Goal: Task Accomplishment & Management: Manage account settings

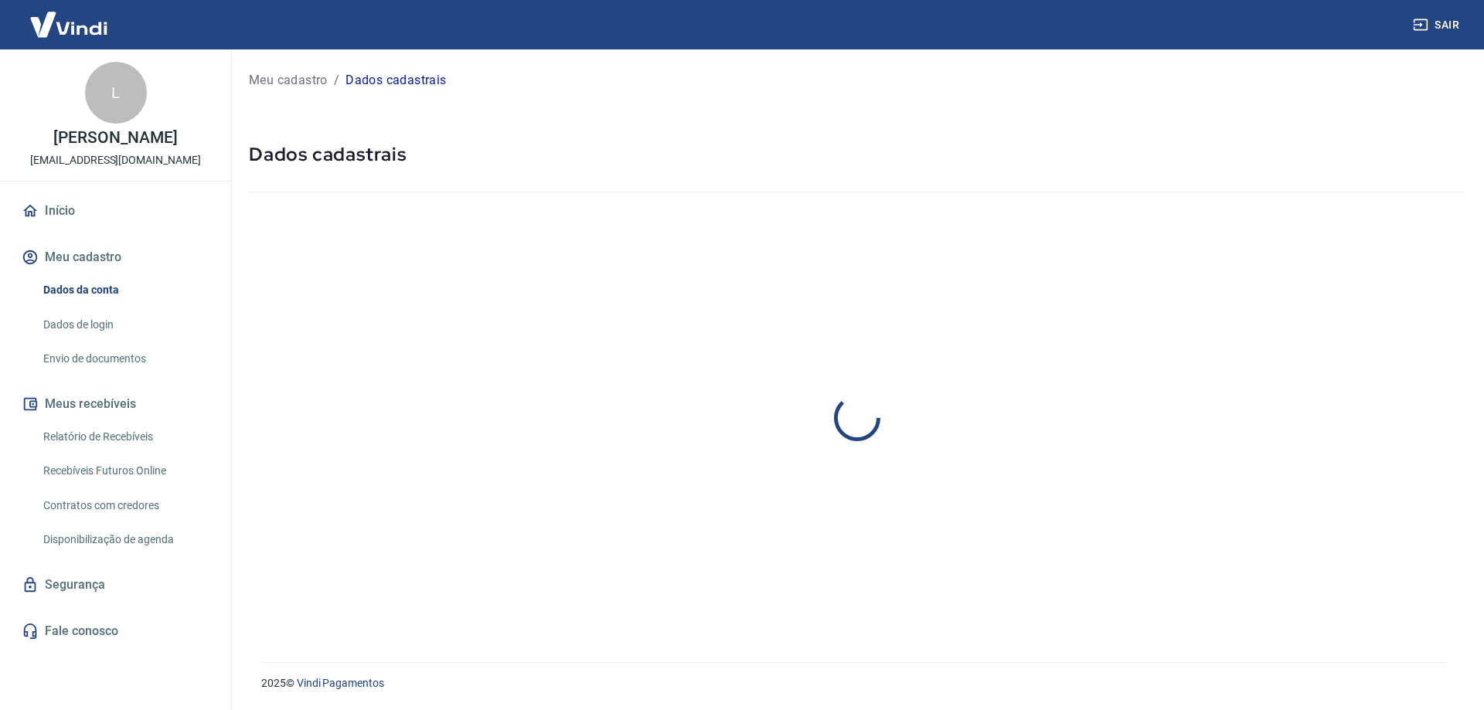
select select "PR"
select select "business"
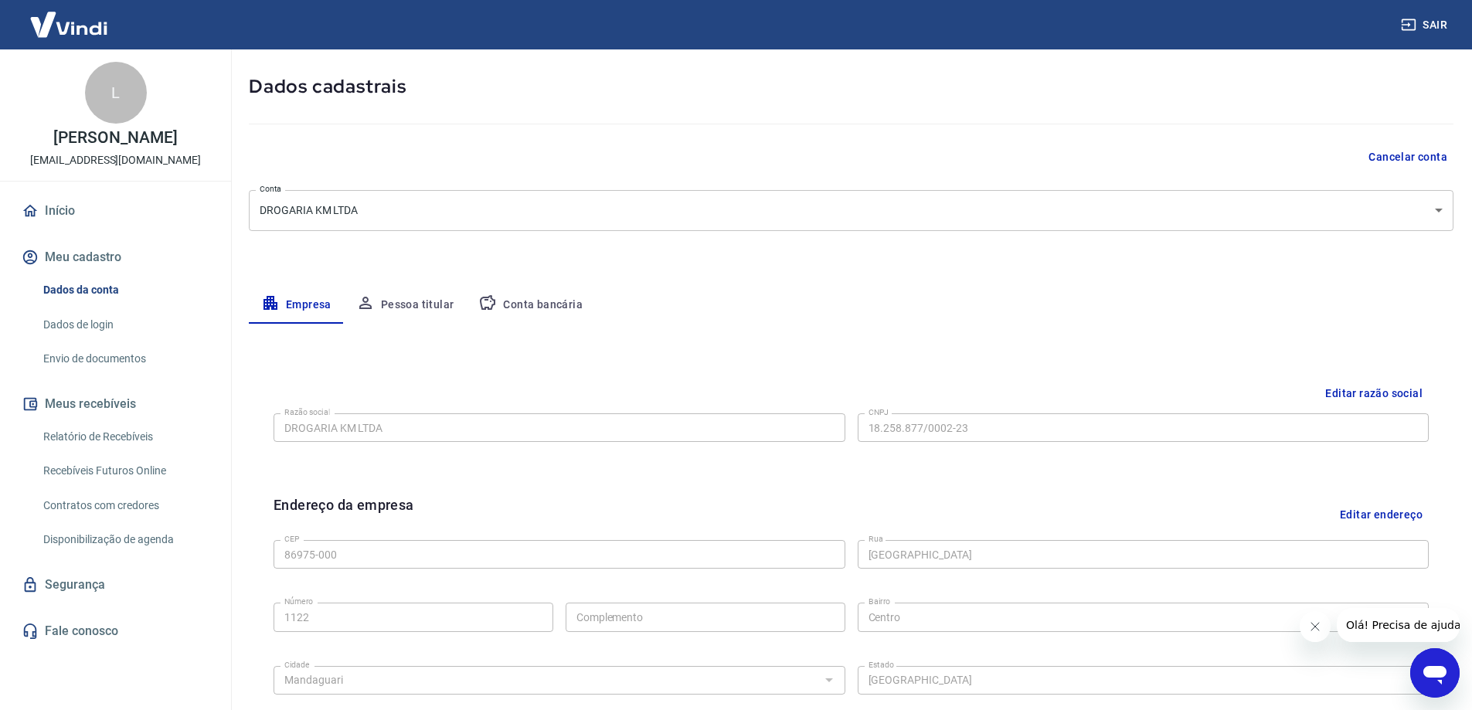
scroll to position [103, 0]
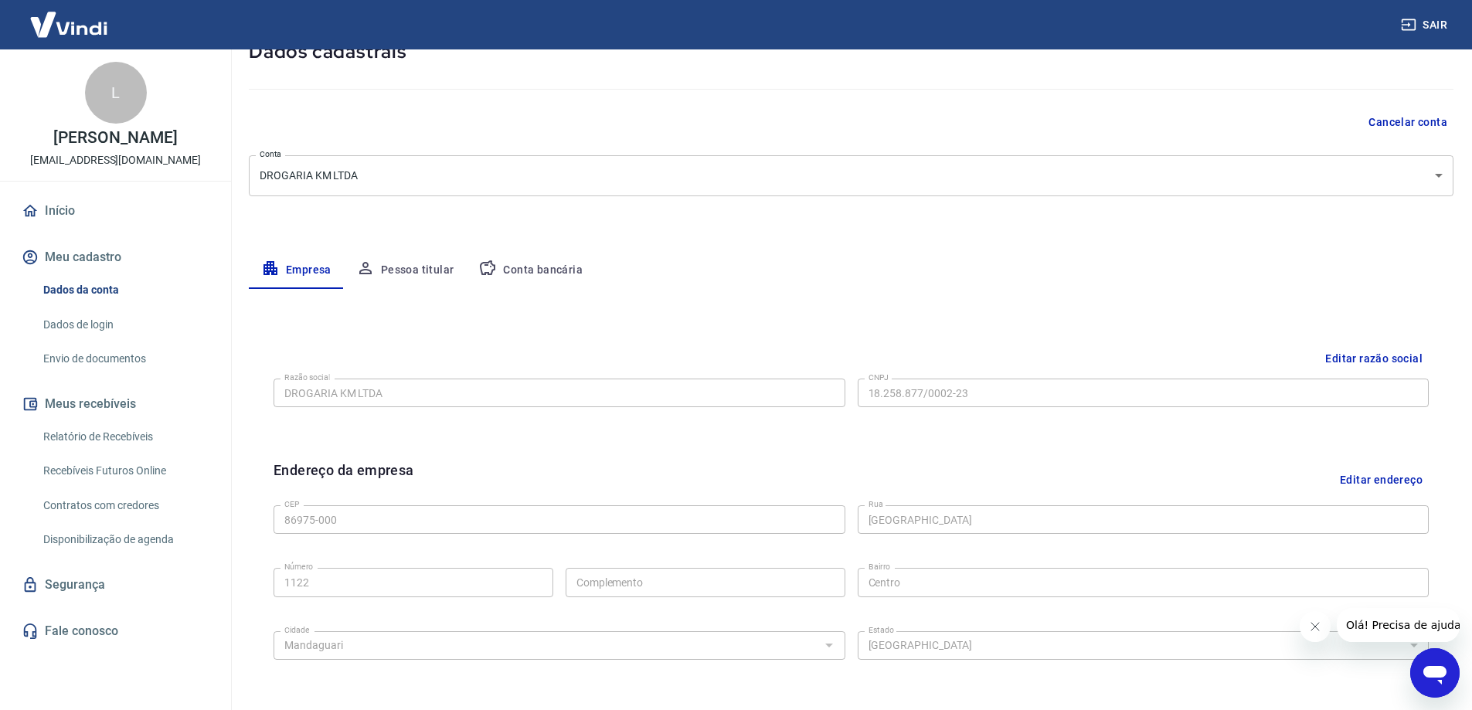
click at [541, 268] on button "Conta bancária" at bounding box center [530, 270] width 129 height 37
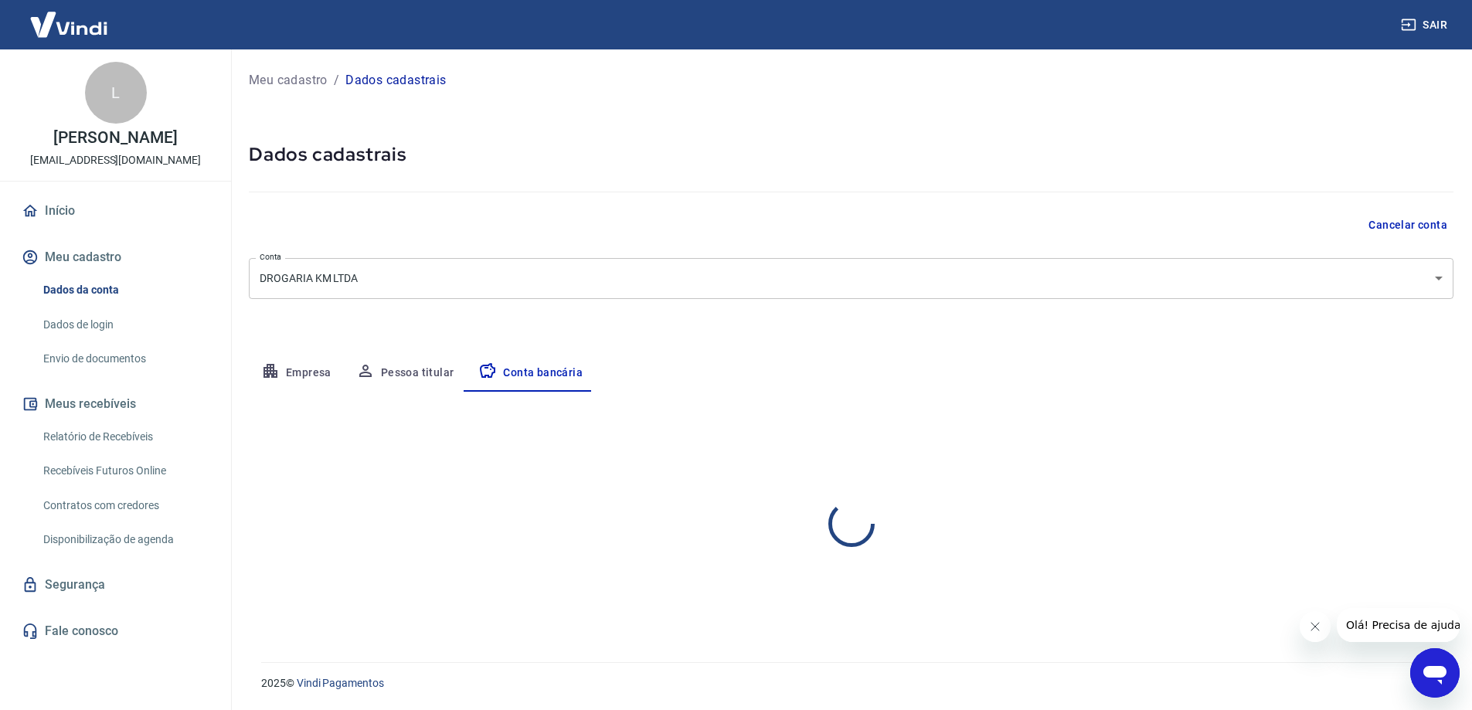
scroll to position [0, 0]
select select "1"
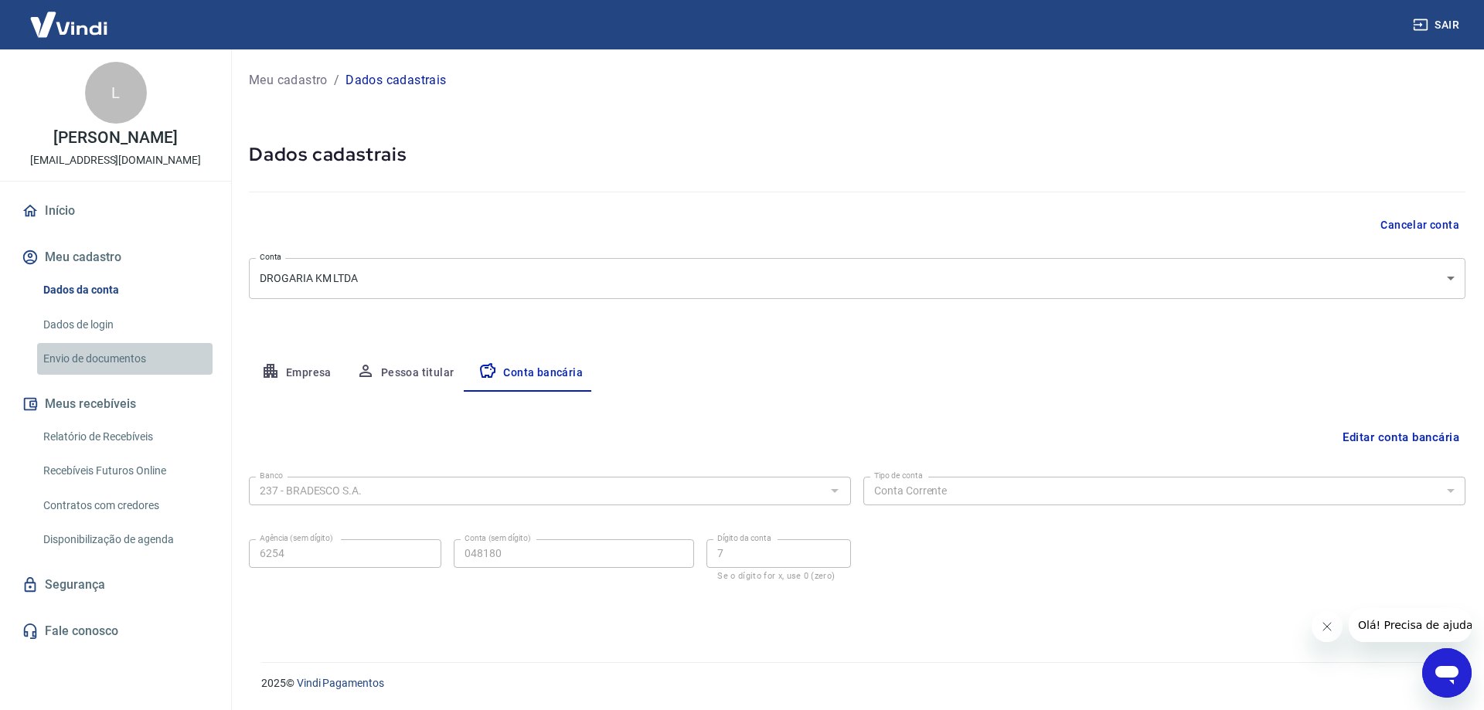
click at [117, 375] on link "Envio de documentos" at bounding box center [124, 359] width 175 height 32
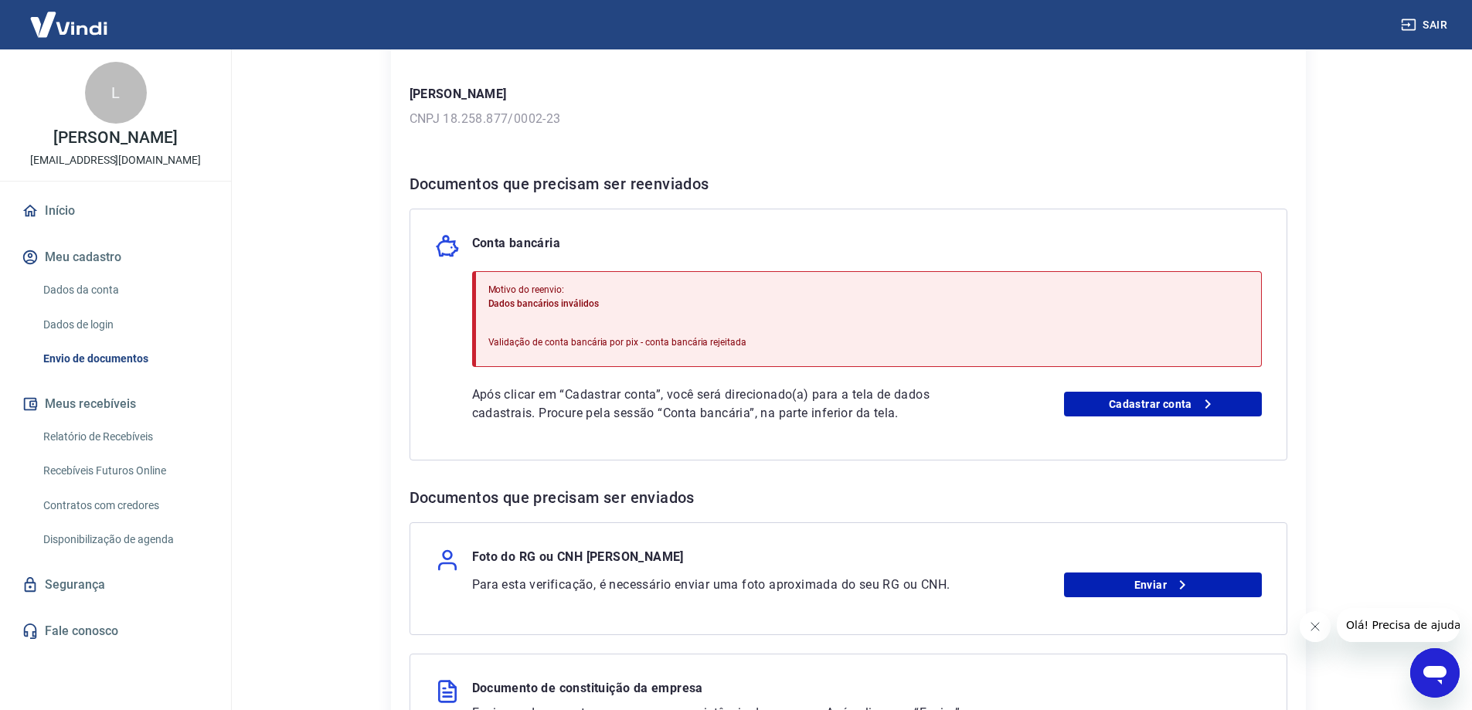
scroll to position [206, 0]
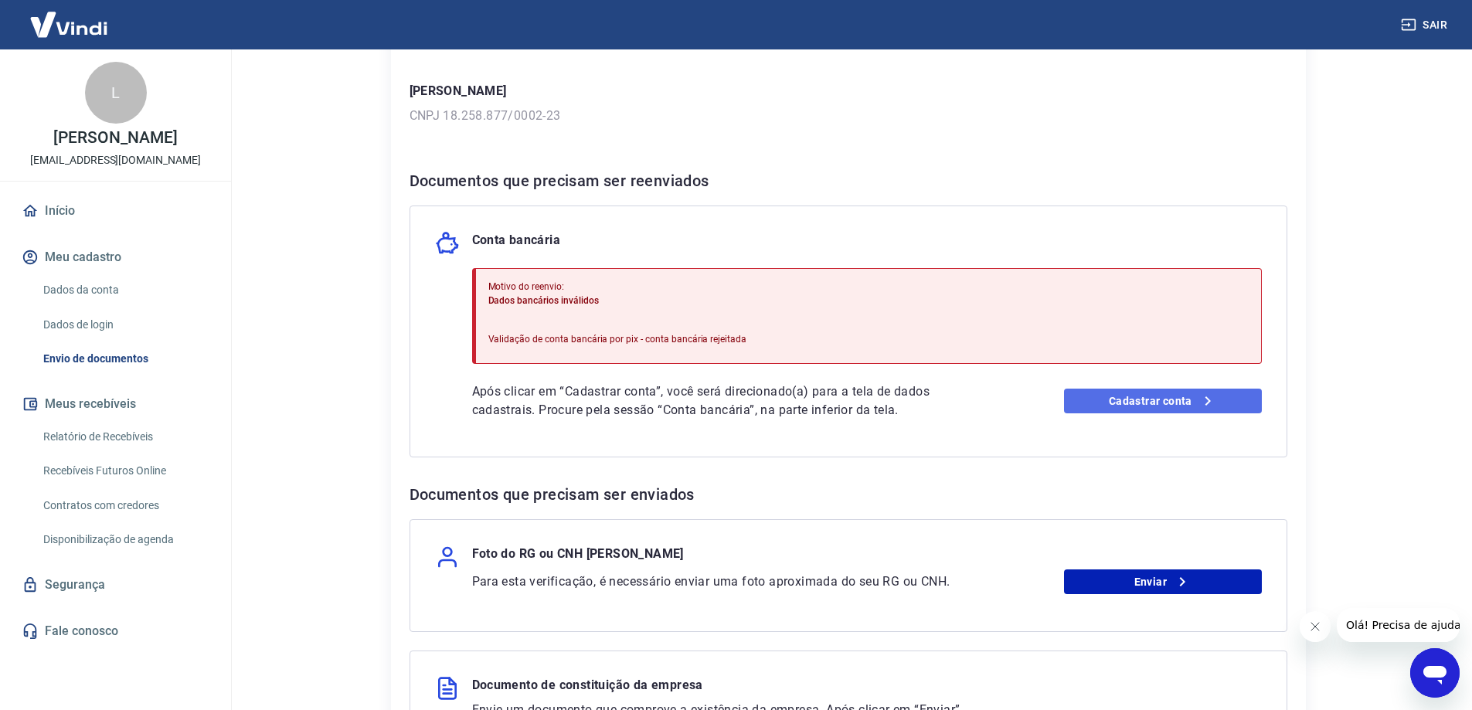
click at [1151, 401] on link "Cadastrar conta" at bounding box center [1163, 401] width 198 height 25
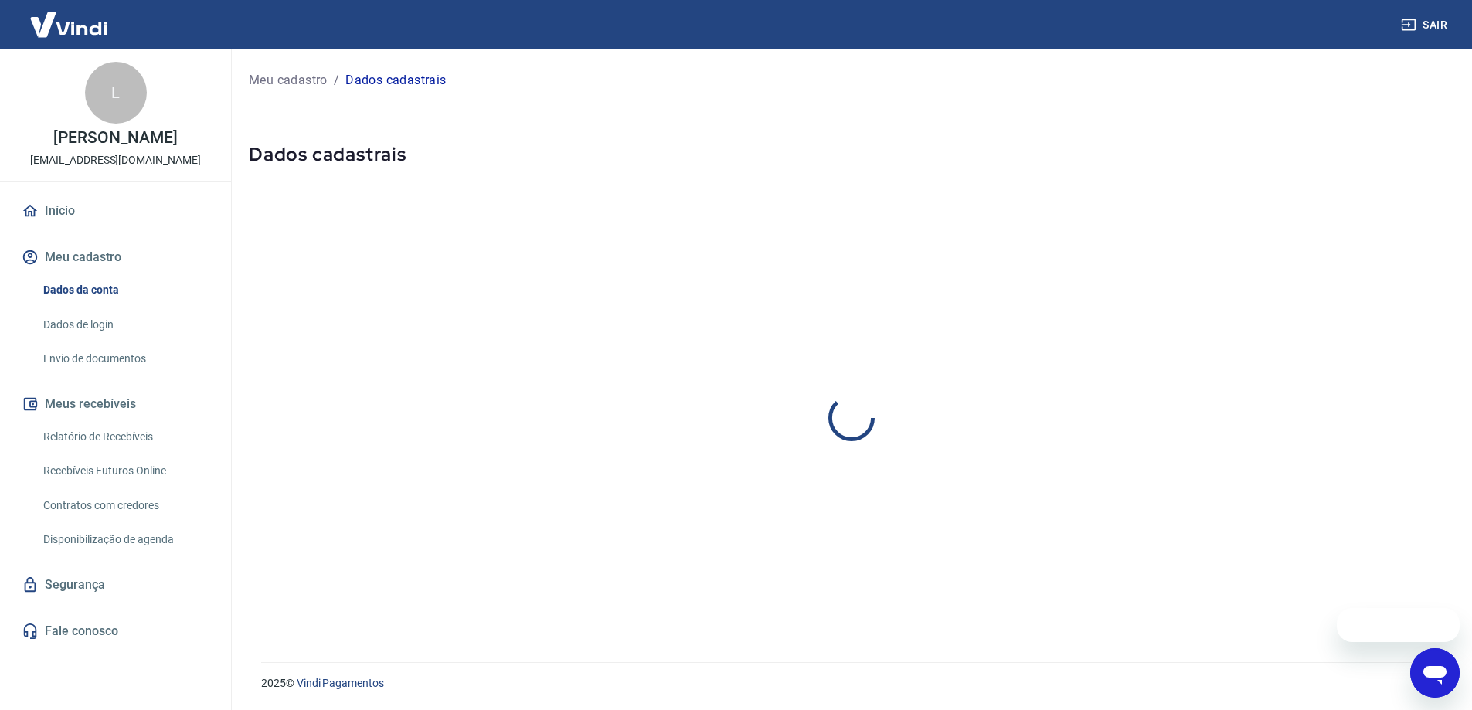
select select "PR"
select select "business"
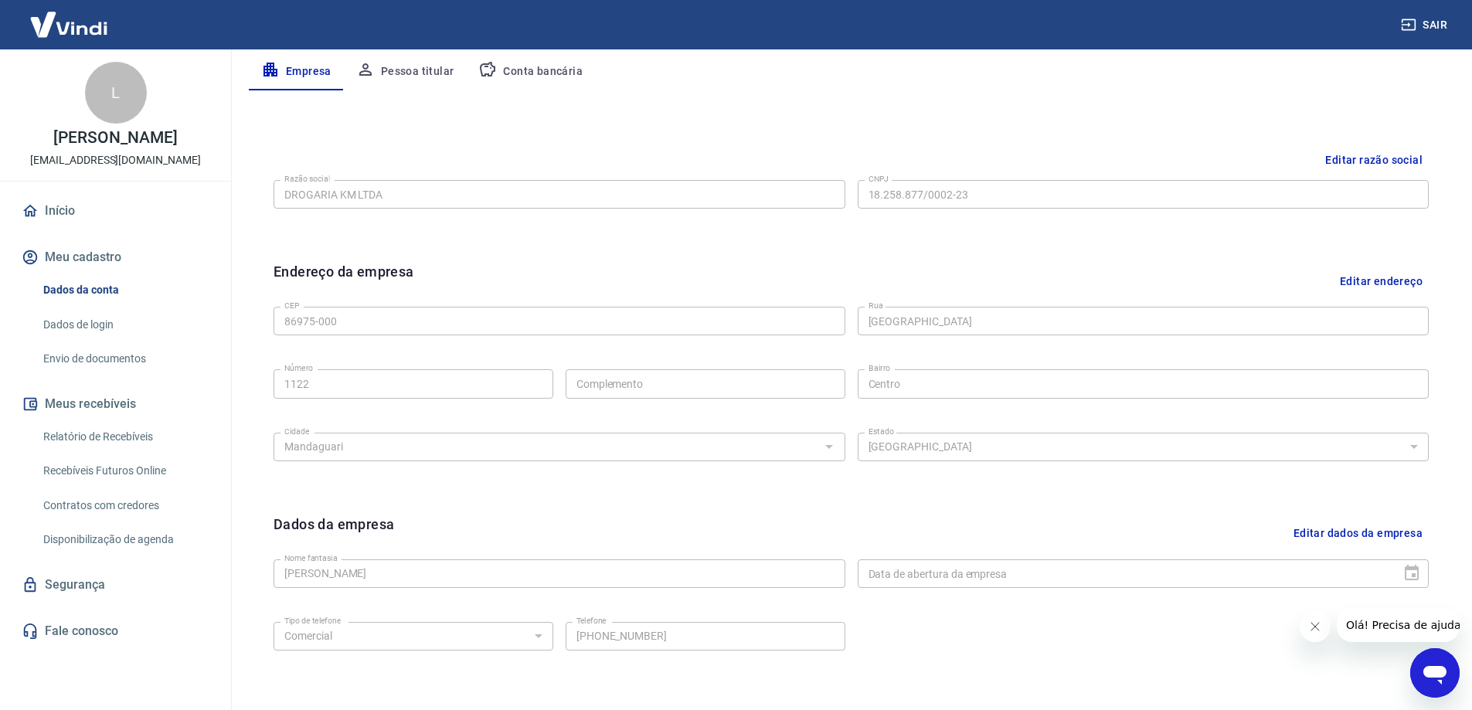
scroll to position [198, 0]
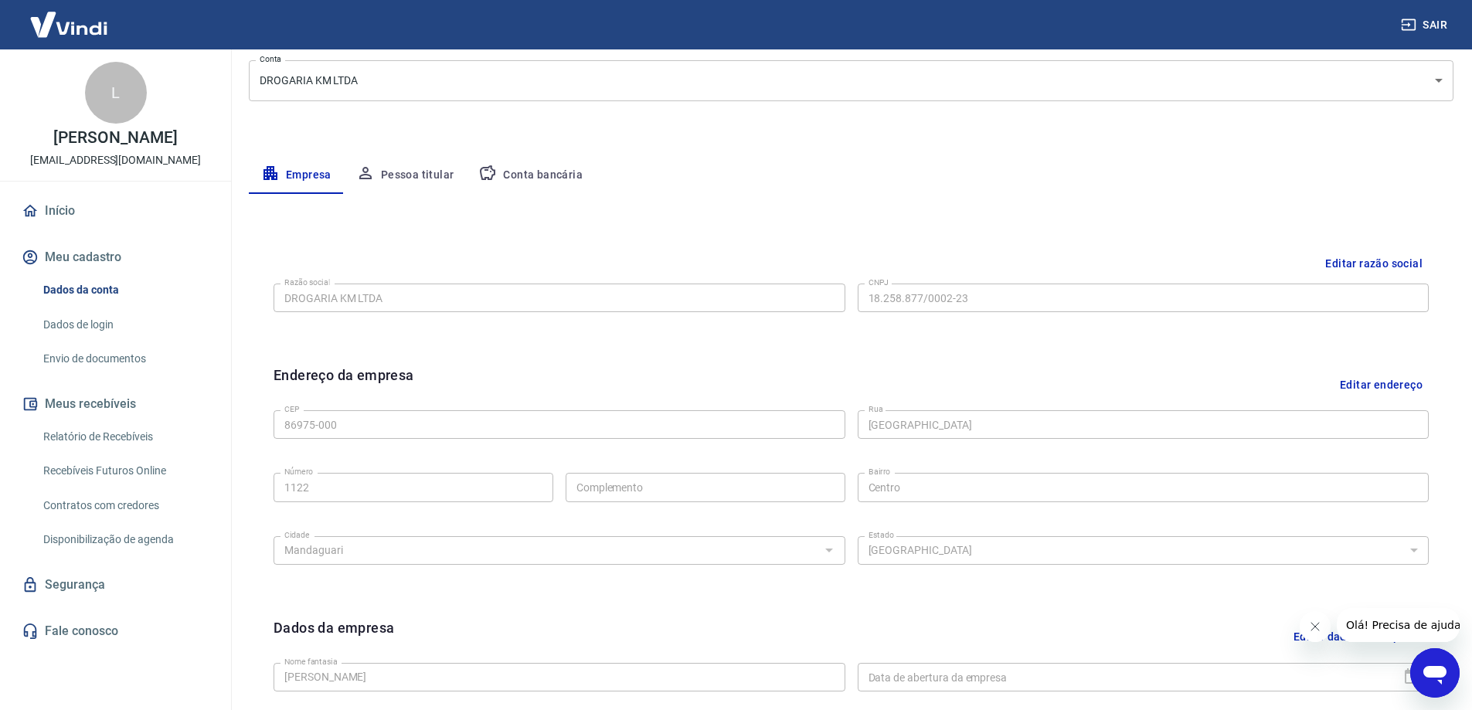
click at [541, 170] on button "Conta bancária" at bounding box center [530, 175] width 129 height 37
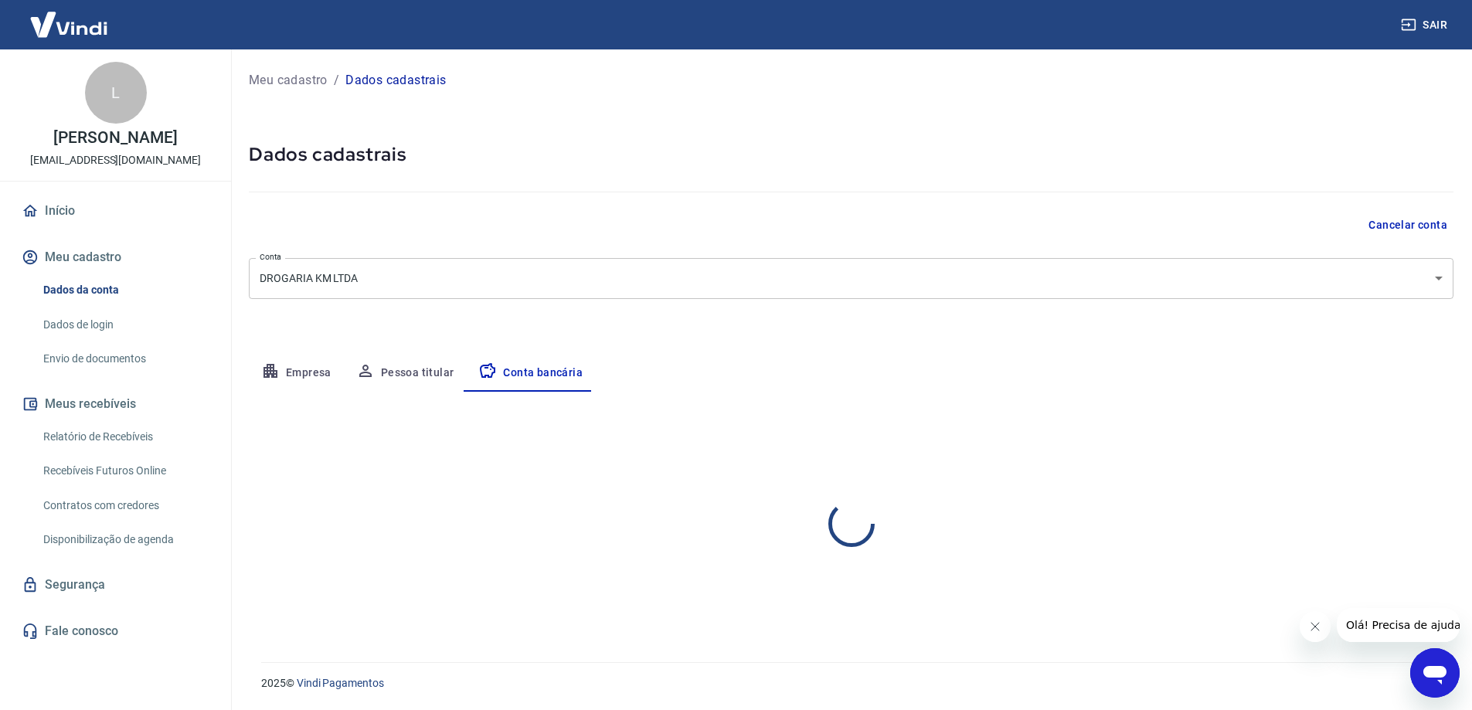
scroll to position [0, 0]
select select "1"
click at [378, 570] on div "Agência (sem dígito) 6254 Agência (sem dígito)" at bounding box center [345, 560] width 192 height 42
click at [1376, 425] on button "Editar conta bancária" at bounding box center [1400, 437] width 129 height 29
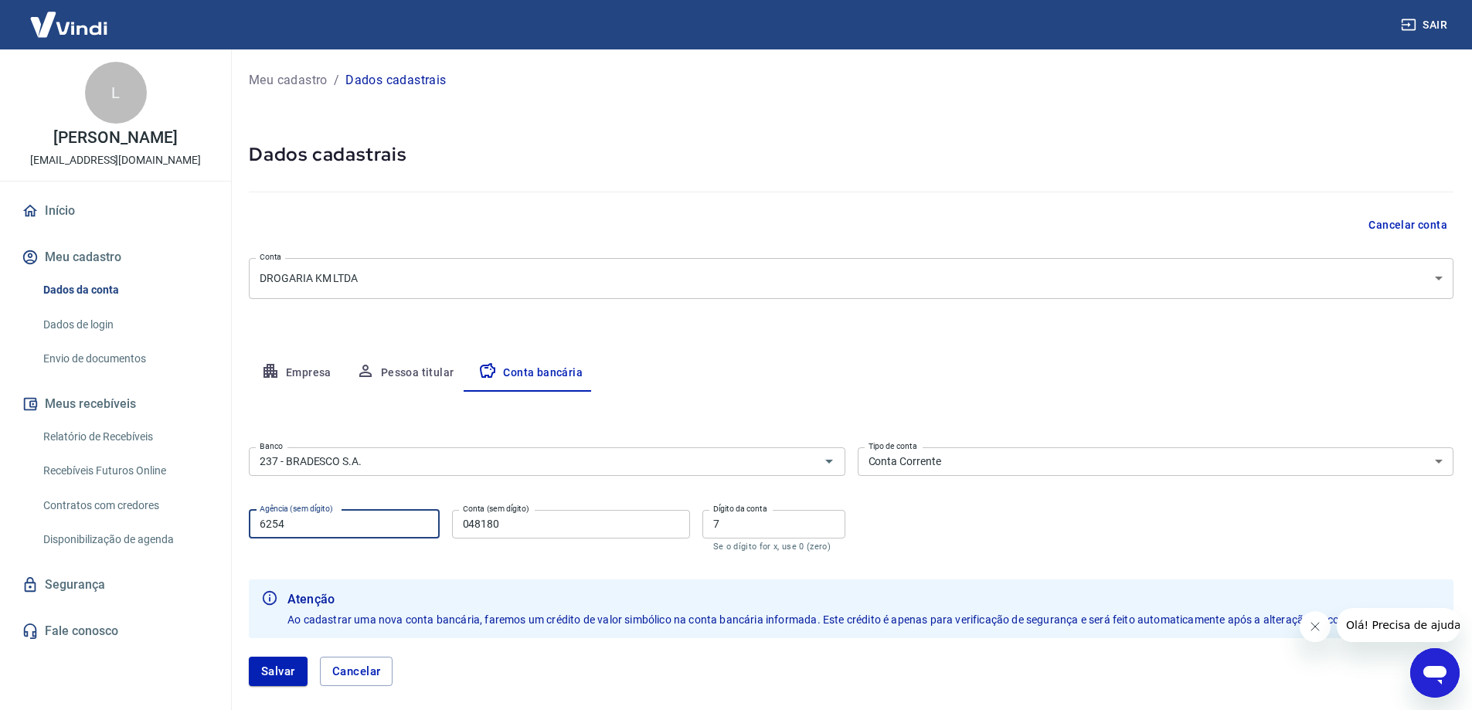
drag, startPoint x: 300, startPoint y: 522, endPoint x: 70, endPoint y: 523, distance: 229.5
click at [70, 523] on div "Sair L LUCIANO MARTINS AMORIN lucianoamorin283@hotmail.com Início Meu cadastro …" at bounding box center [736, 355] width 1472 height 710
type input "8094"
drag, startPoint x: 525, startPoint y: 525, endPoint x: 354, endPoint y: 525, distance: 170.8
click at [354, 525] on div "Agência (sem dígito) 8094 Agência (sem dígito) Conta (sem dígito) 048180 Conta …" at bounding box center [547, 529] width 597 height 51
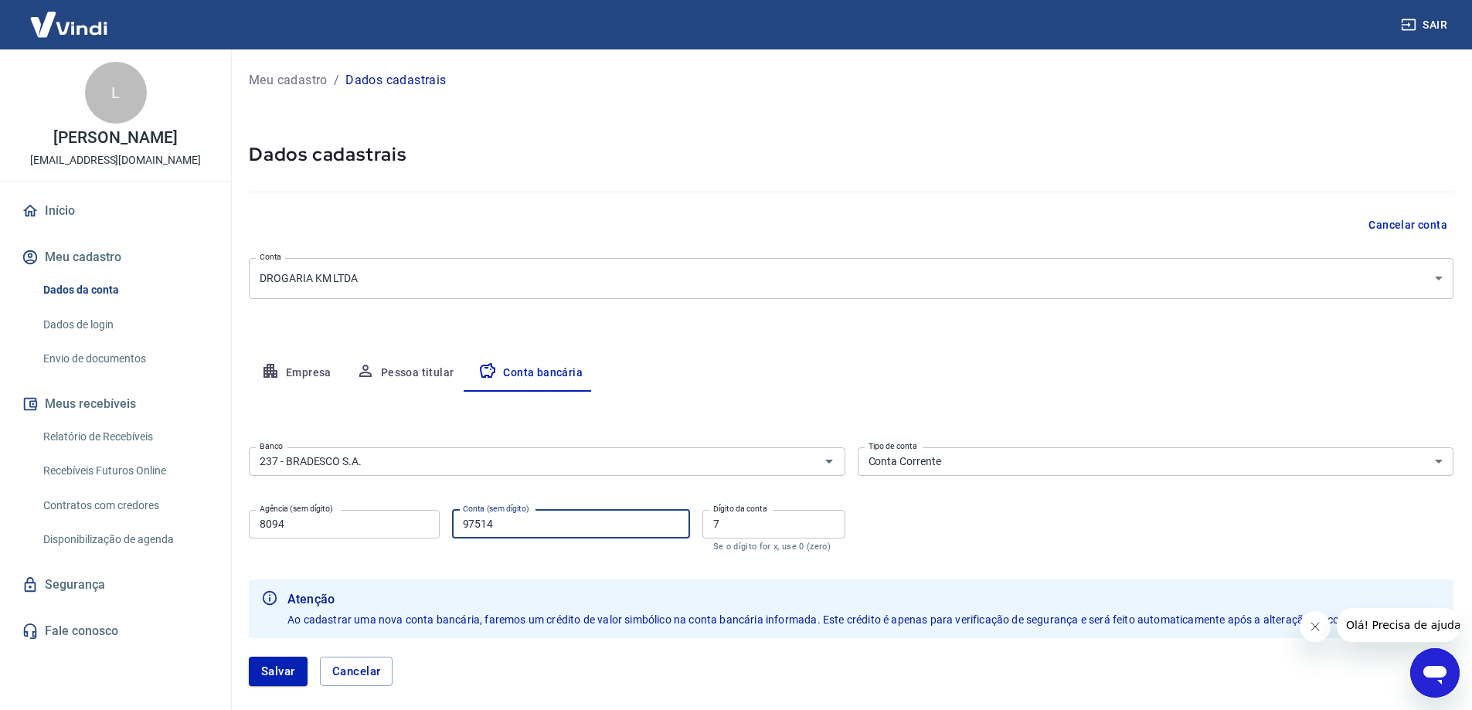
type input "97514"
drag, startPoint x: 727, startPoint y: 536, endPoint x: 686, endPoint y: 518, distance: 44.6
click at [678, 528] on div "Agência (sem dígito) 8094 Agência (sem dígito) Conta (sem dígito) 97514 Conta (…" at bounding box center [547, 529] width 597 height 51
type input "4"
click at [271, 667] on button "Salvar" at bounding box center [278, 671] width 59 height 29
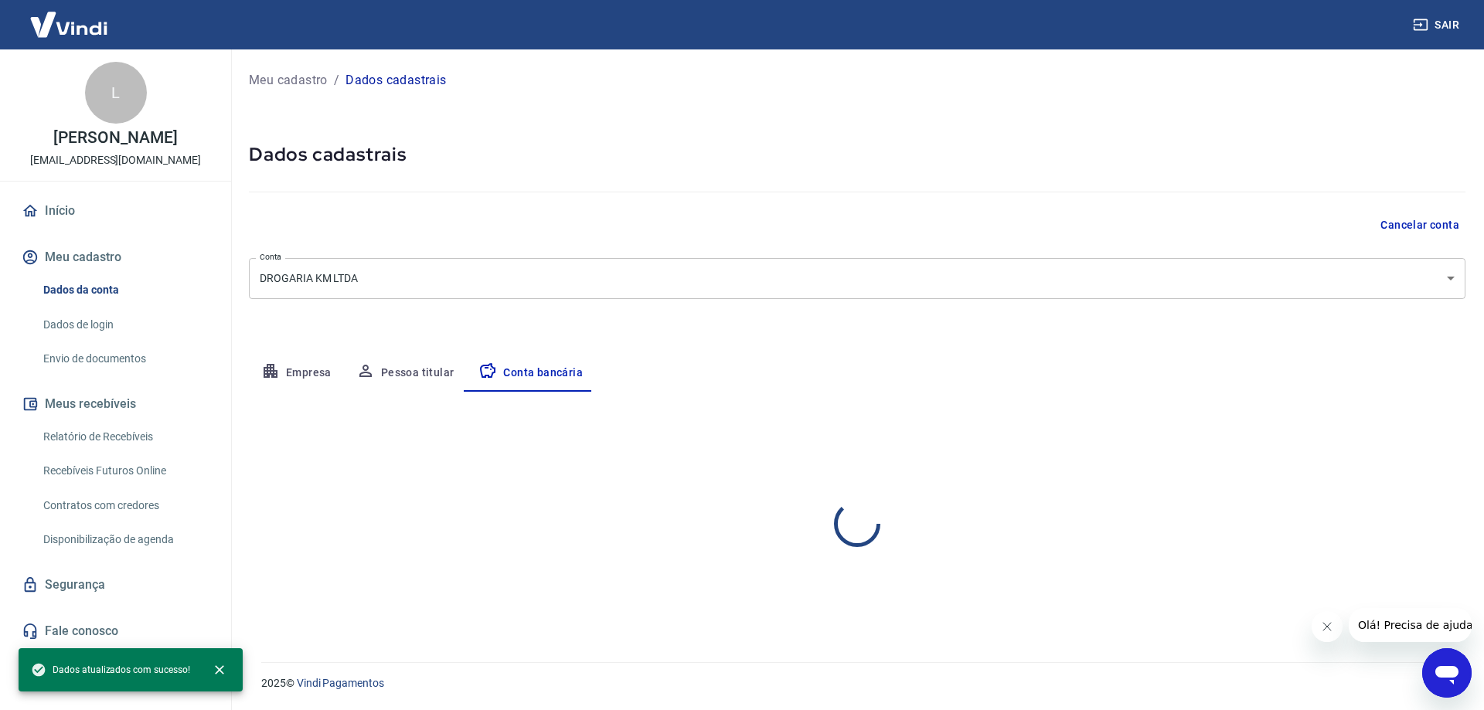
select select "1"
click at [396, 371] on button "Pessoa titular" at bounding box center [405, 373] width 123 height 37
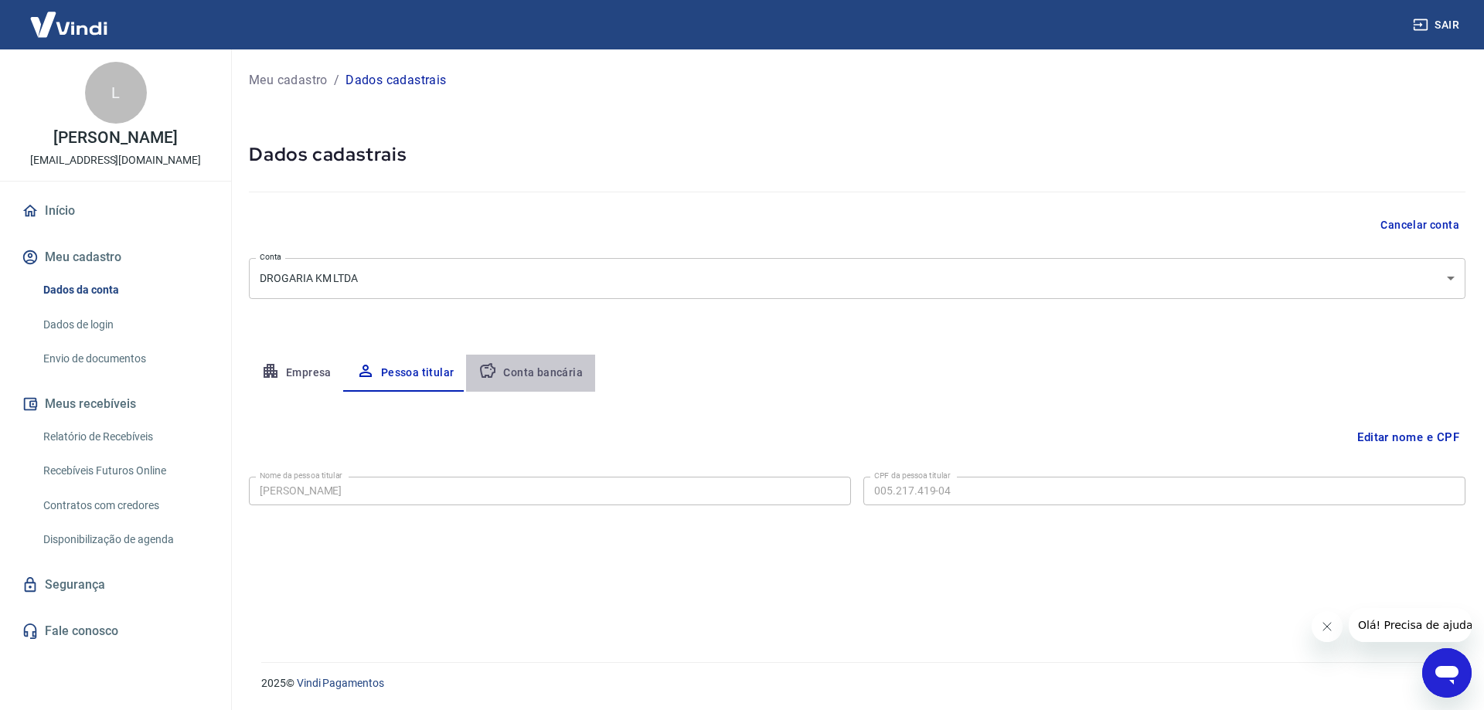
click at [552, 372] on button "Conta bancária" at bounding box center [530, 373] width 129 height 37
select select "1"
click at [319, 379] on button "Empresa" at bounding box center [296, 373] width 95 height 37
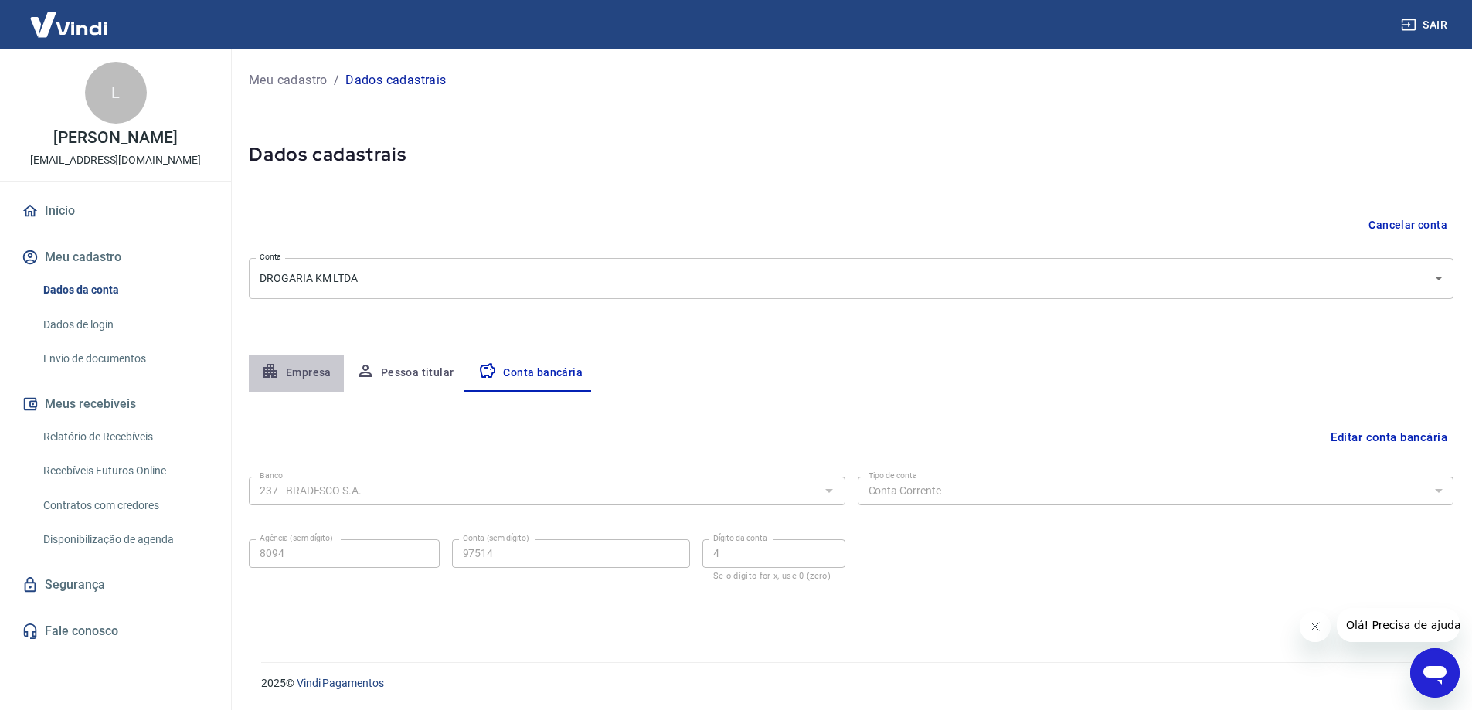
select select "PR"
select select "business"
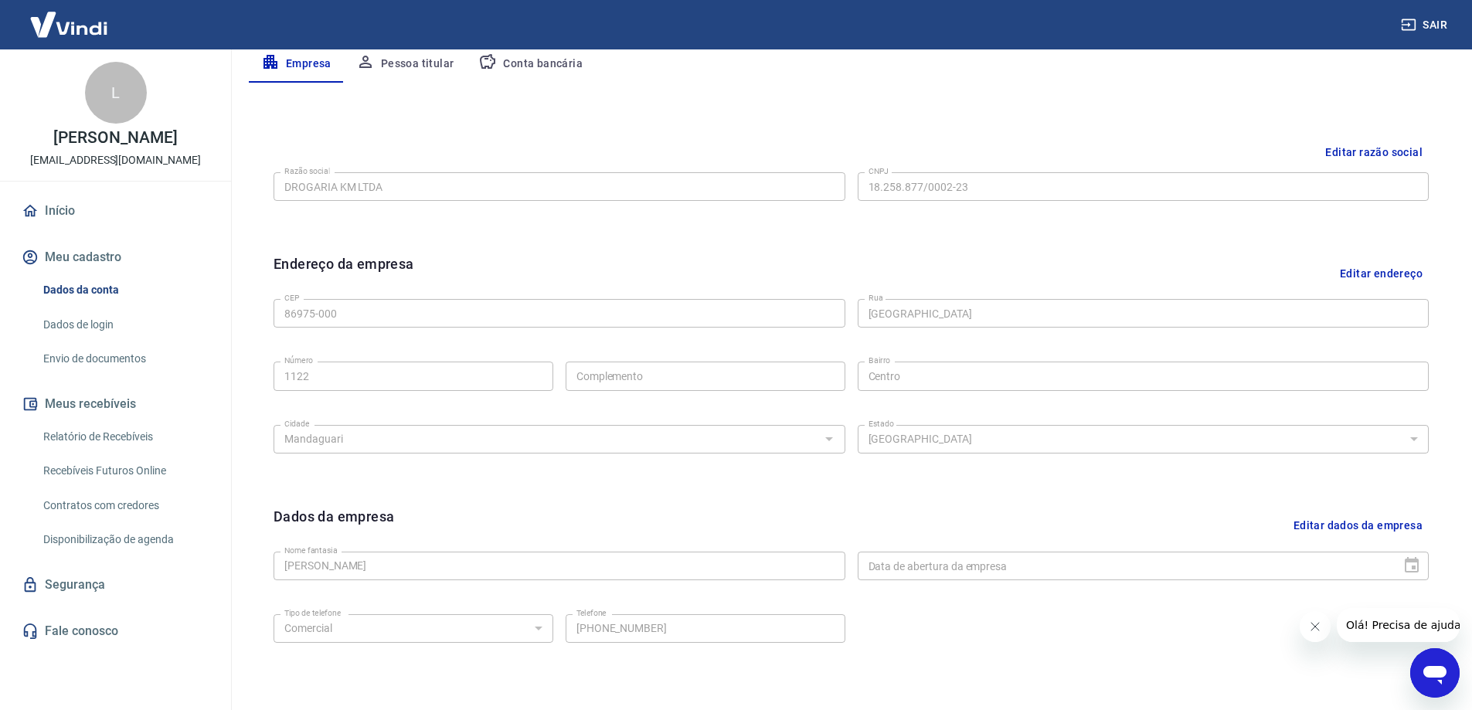
scroll to position [404, 0]
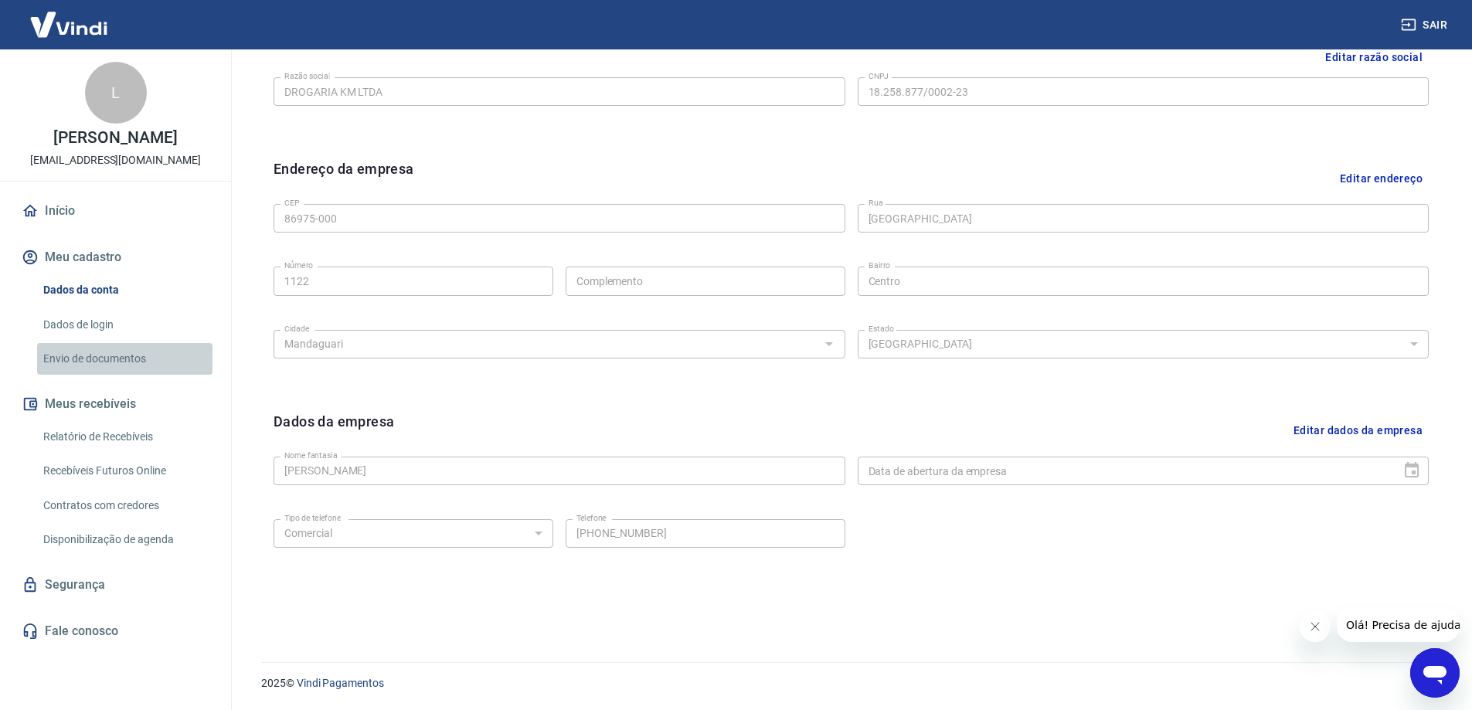
click at [80, 375] on link "Envio de documentos" at bounding box center [124, 359] width 175 height 32
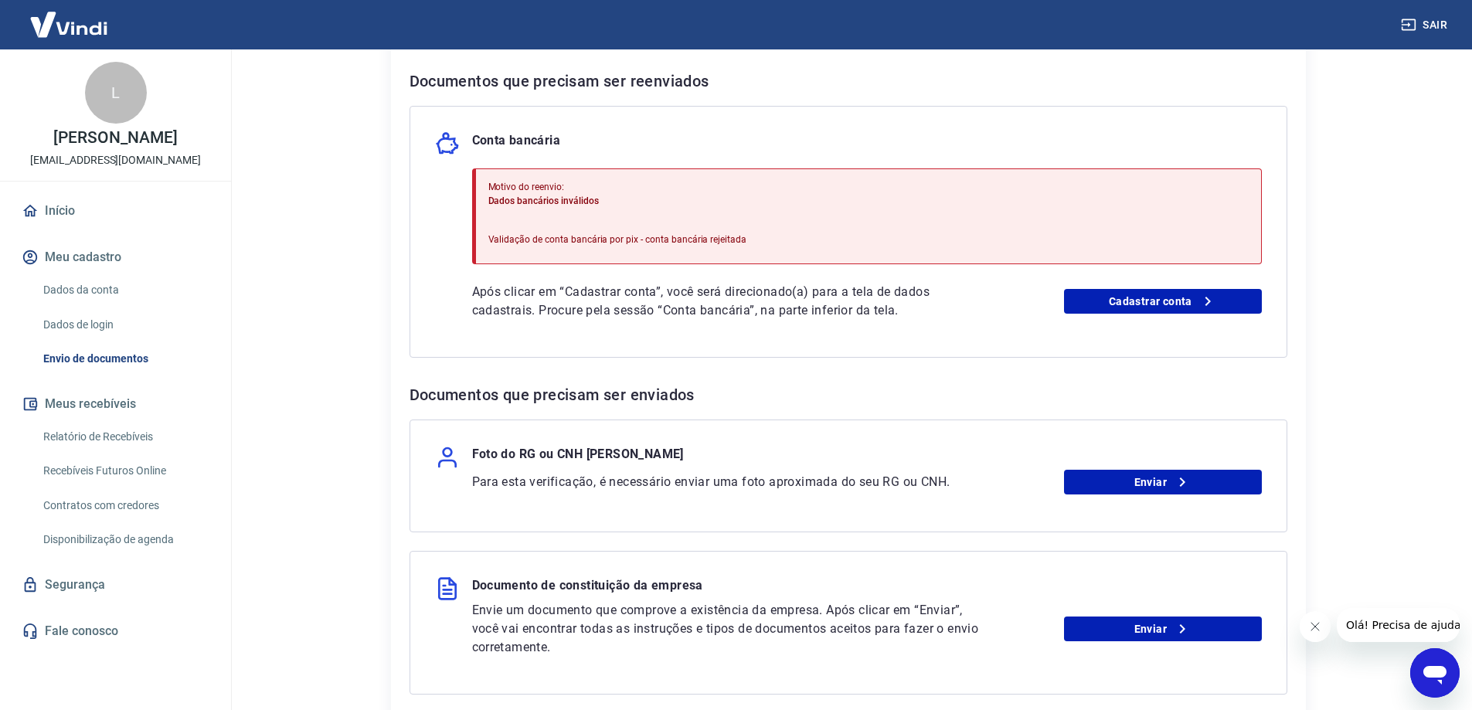
scroll to position [309, 0]
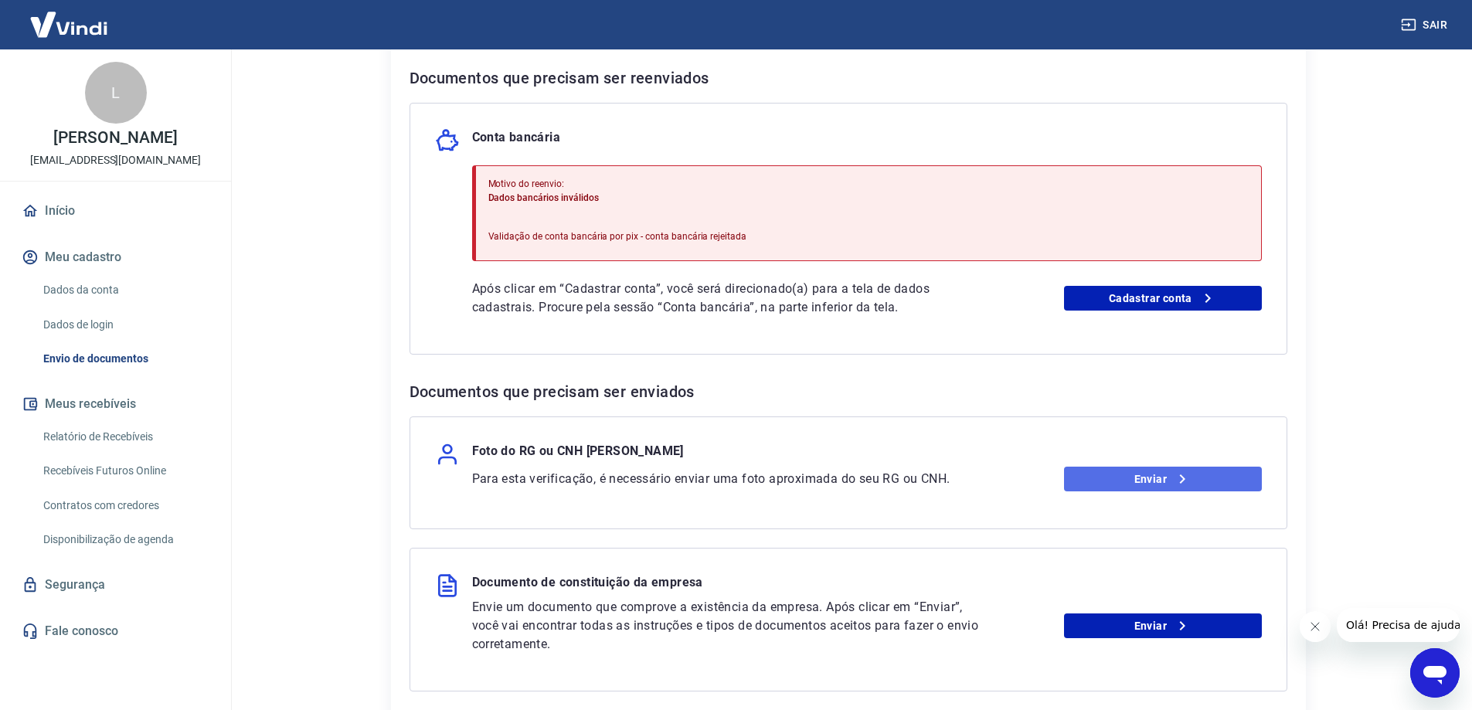
click at [1152, 487] on link "Enviar" at bounding box center [1163, 479] width 198 height 25
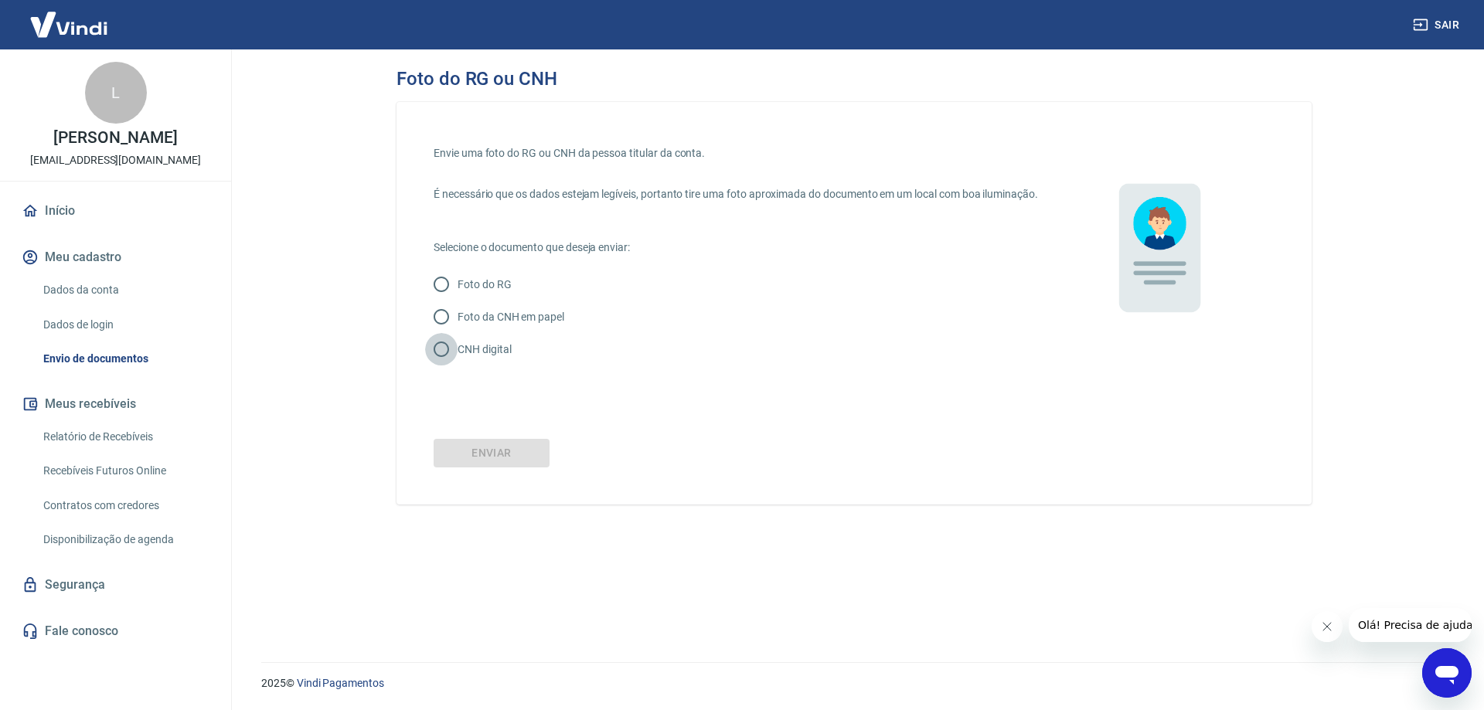
click at [437, 366] on input "CNH digital" at bounding box center [441, 349] width 32 height 32
radio input "true"
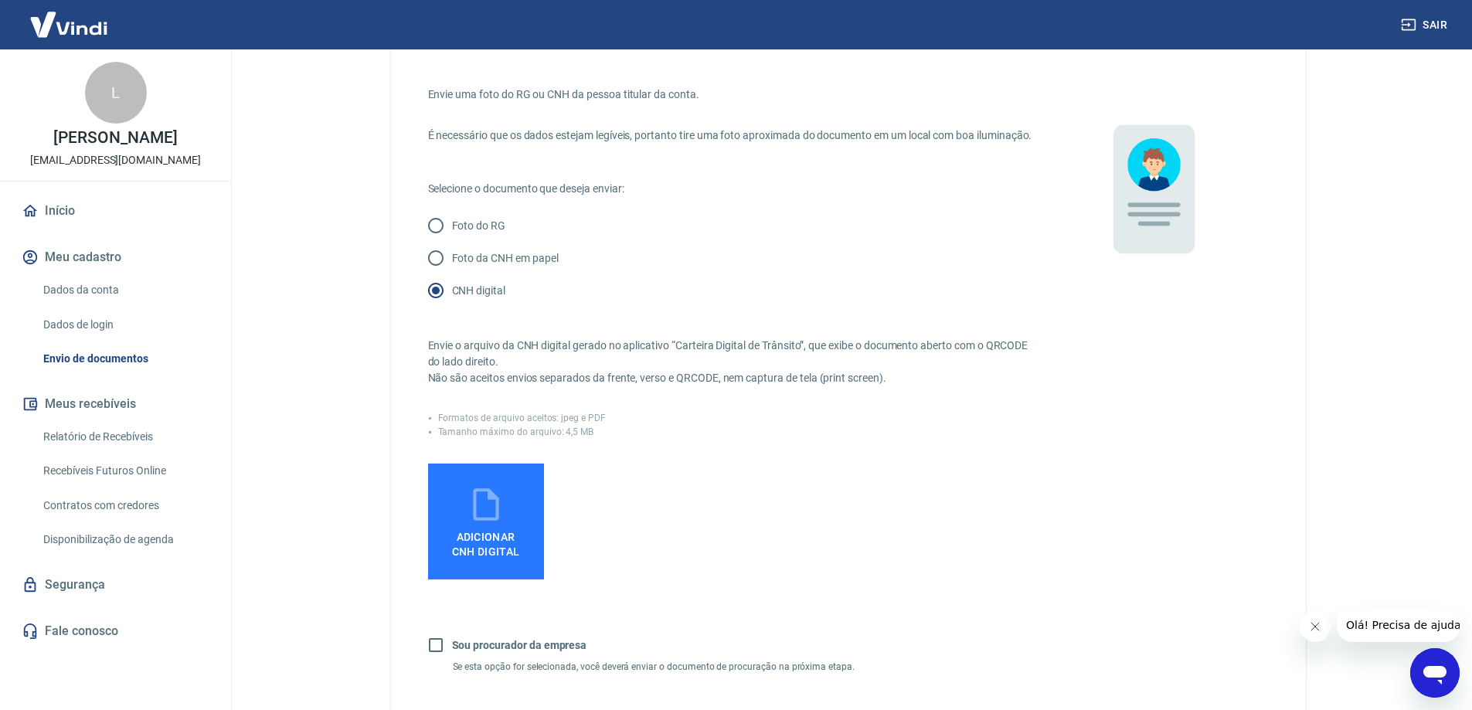
scroll to position [103, 0]
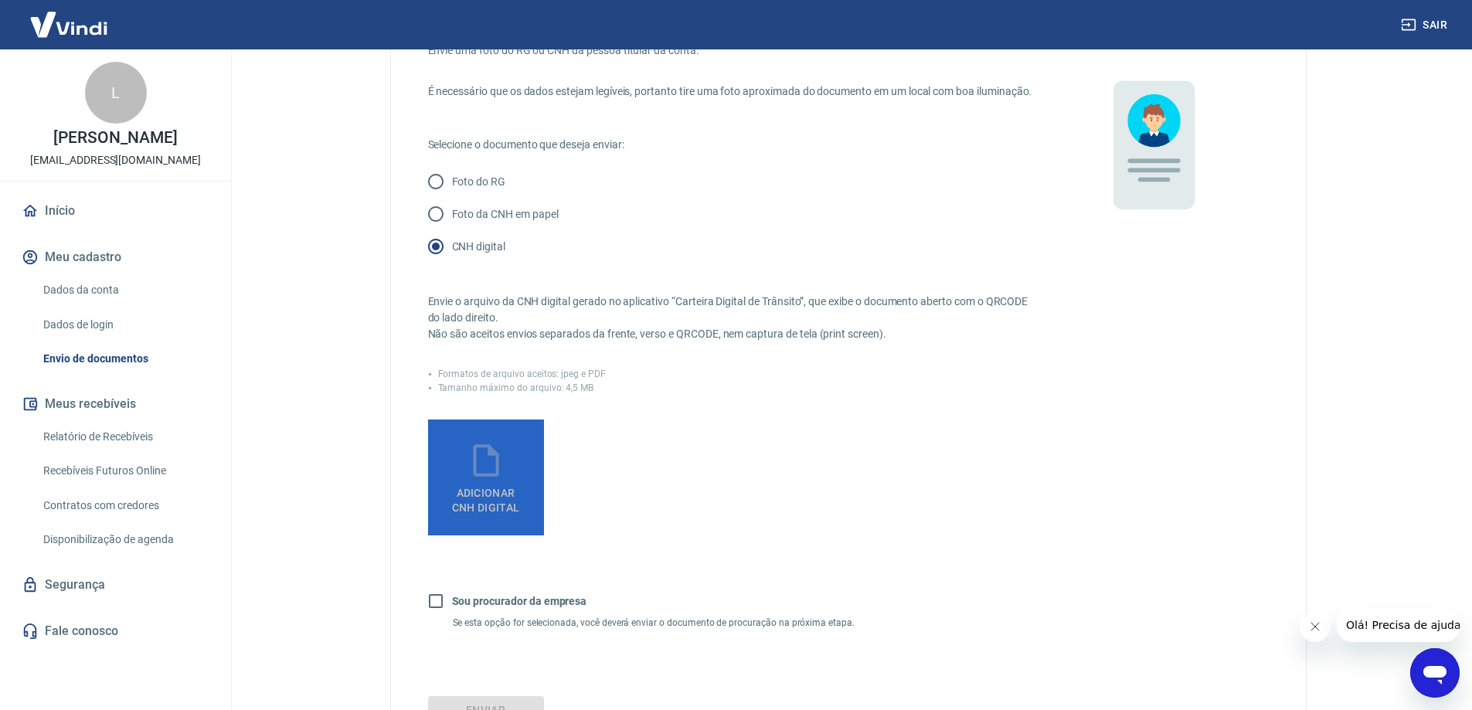
click at [516, 486] on label "Adicionar CNH Digital" at bounding box center [486, 478] width 116 height 116
click at [0, 0] on input "Adicionar CNH Digital" at bounding box center [0, 0] width 0 height 0
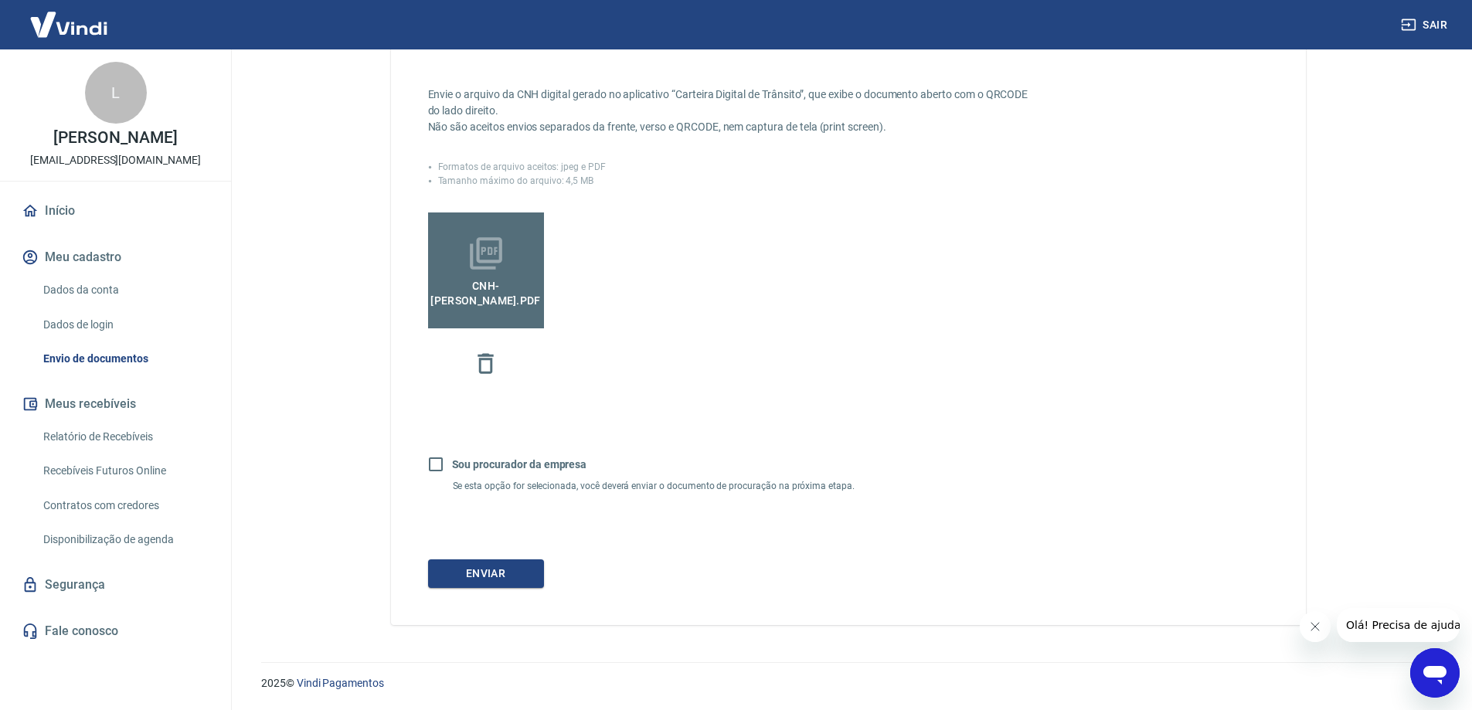
scroll to position [326, 0]
click at [471, 570] on button "Enviar" at bounding box center [486, 574] width 116 height 29
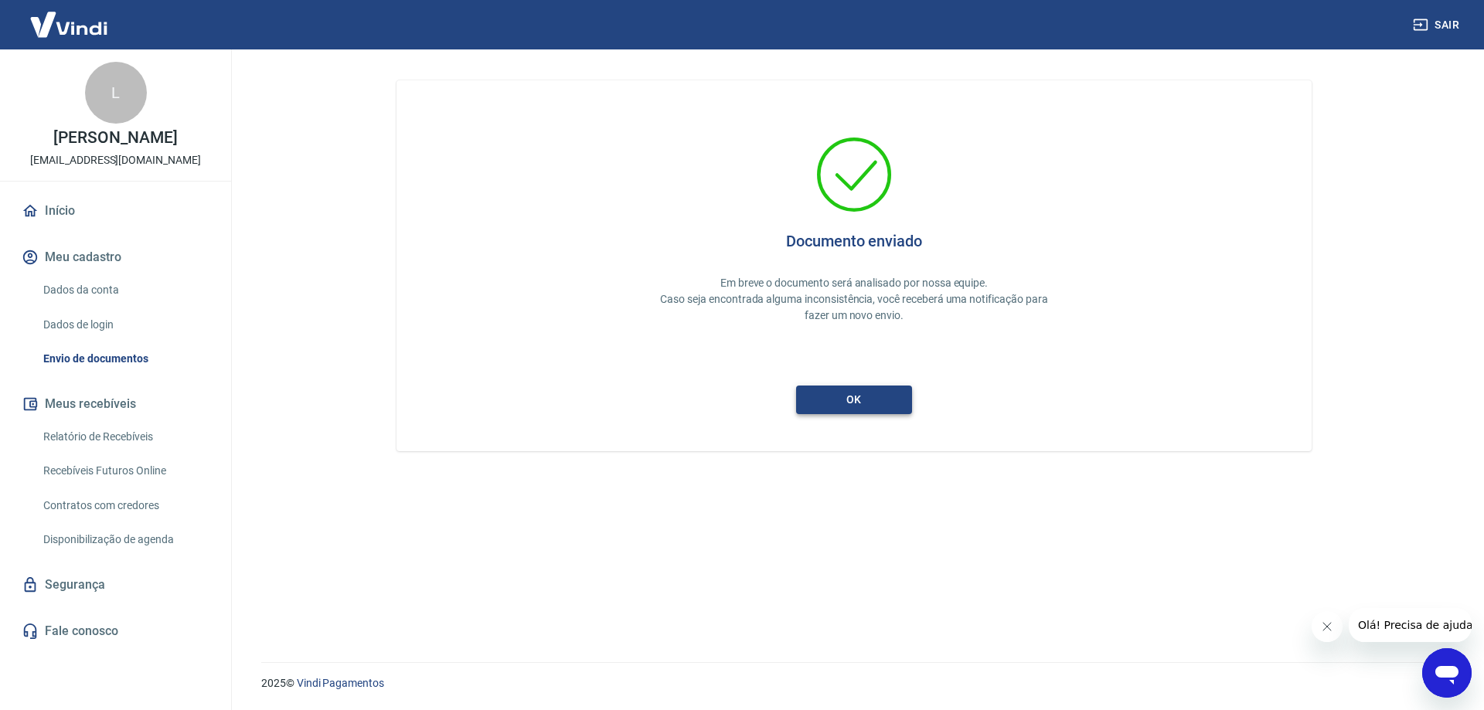
click at [843, 392] on button "ok" at bounding box center [854, 400] width 116 height 29
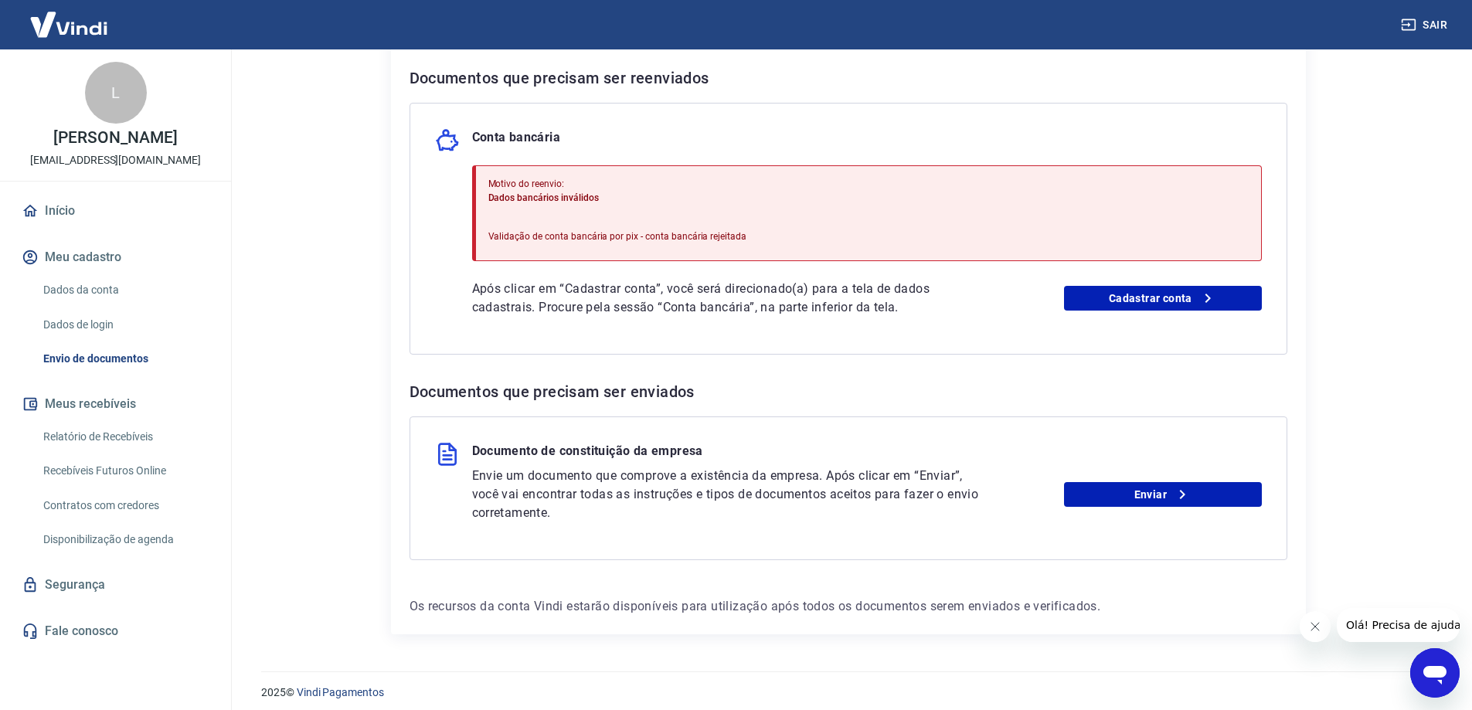
scroll to position [318, 0]
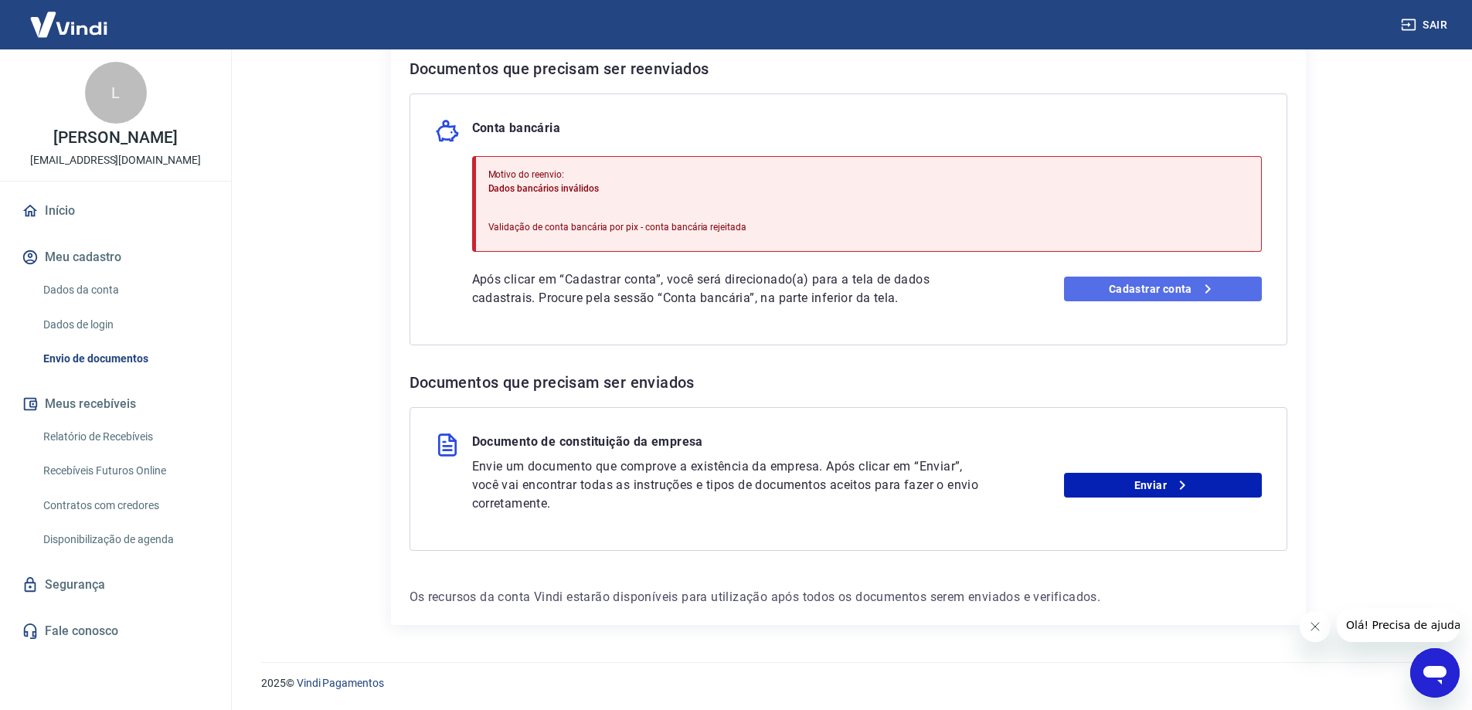
click at [1109, 286] on link "Cadastrar conta" at bounding box center [1163, 289] width 198 height 25
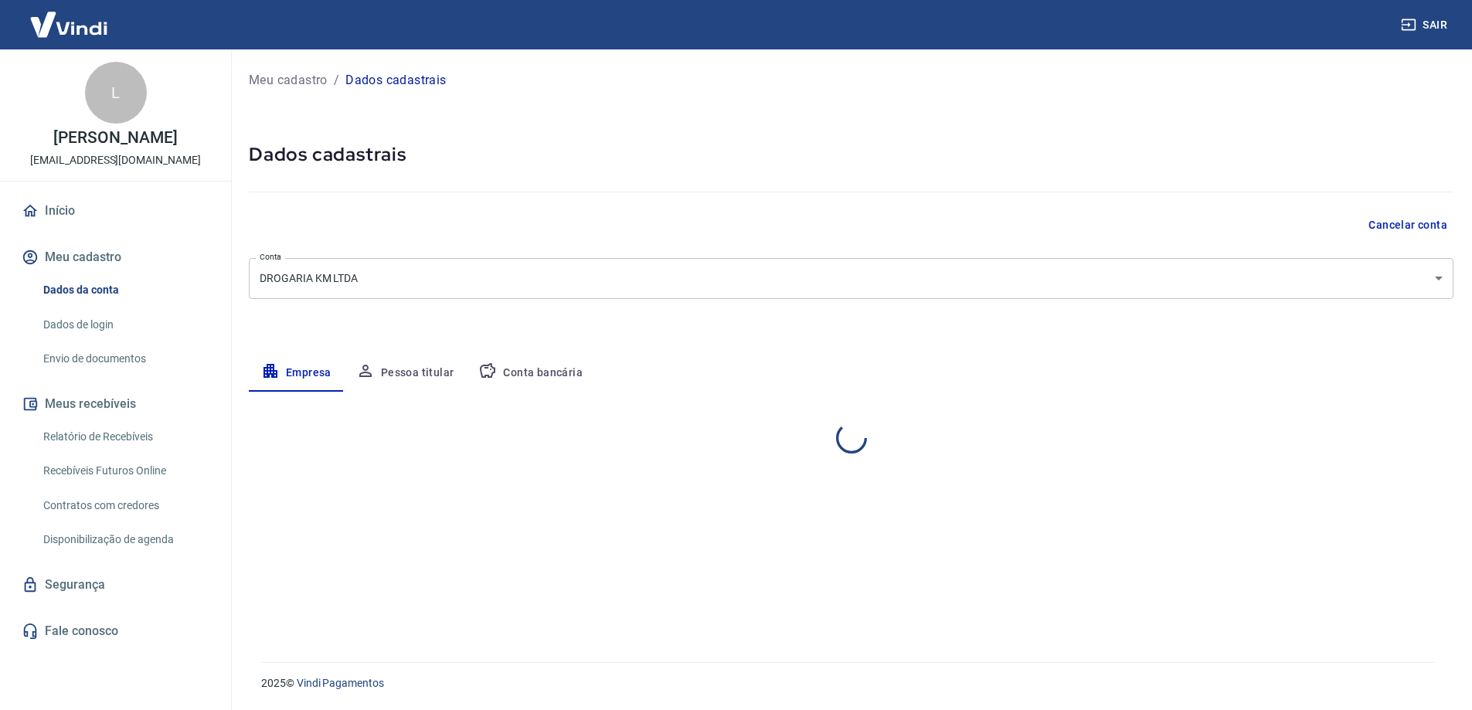
select select "PR"
select select "business"
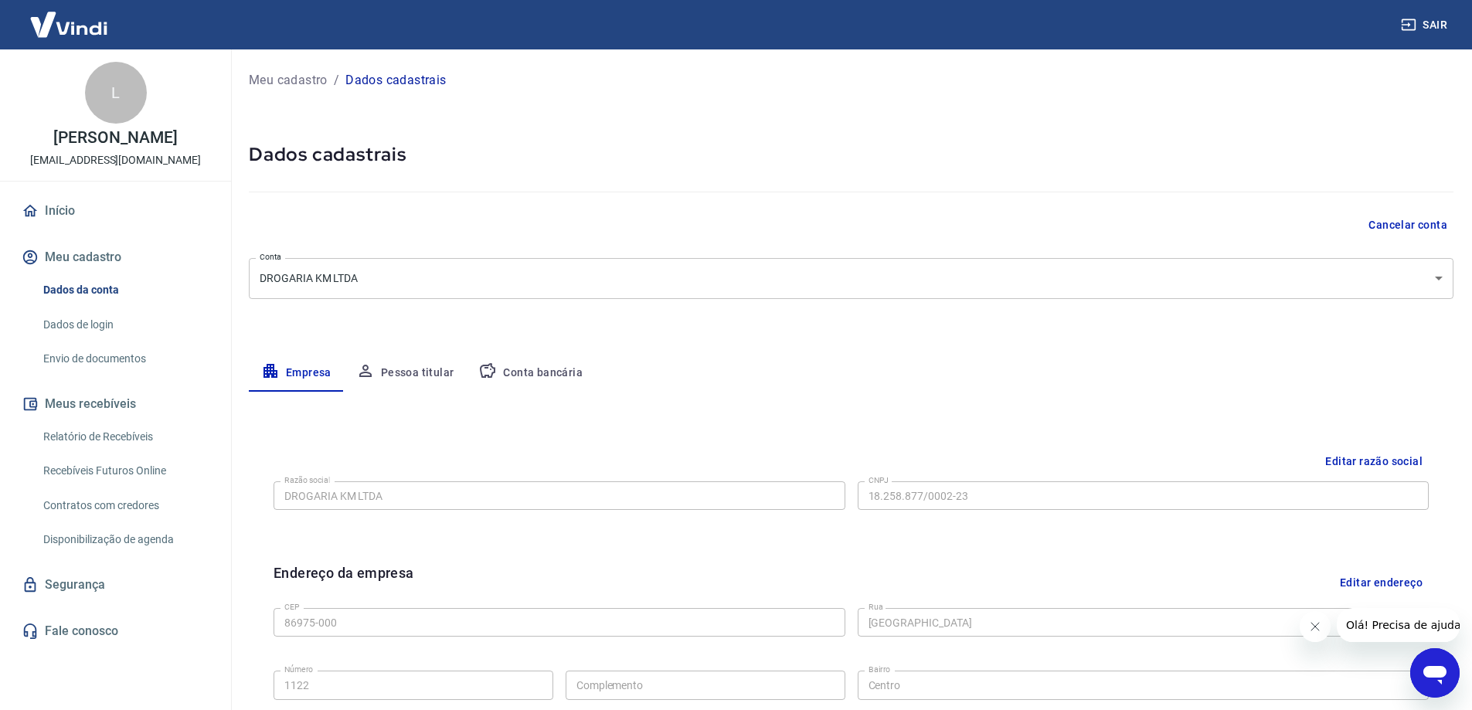
click at [421, 371] on button "Pessoa titular" at bounding box center [405, 373] width 123 height 37
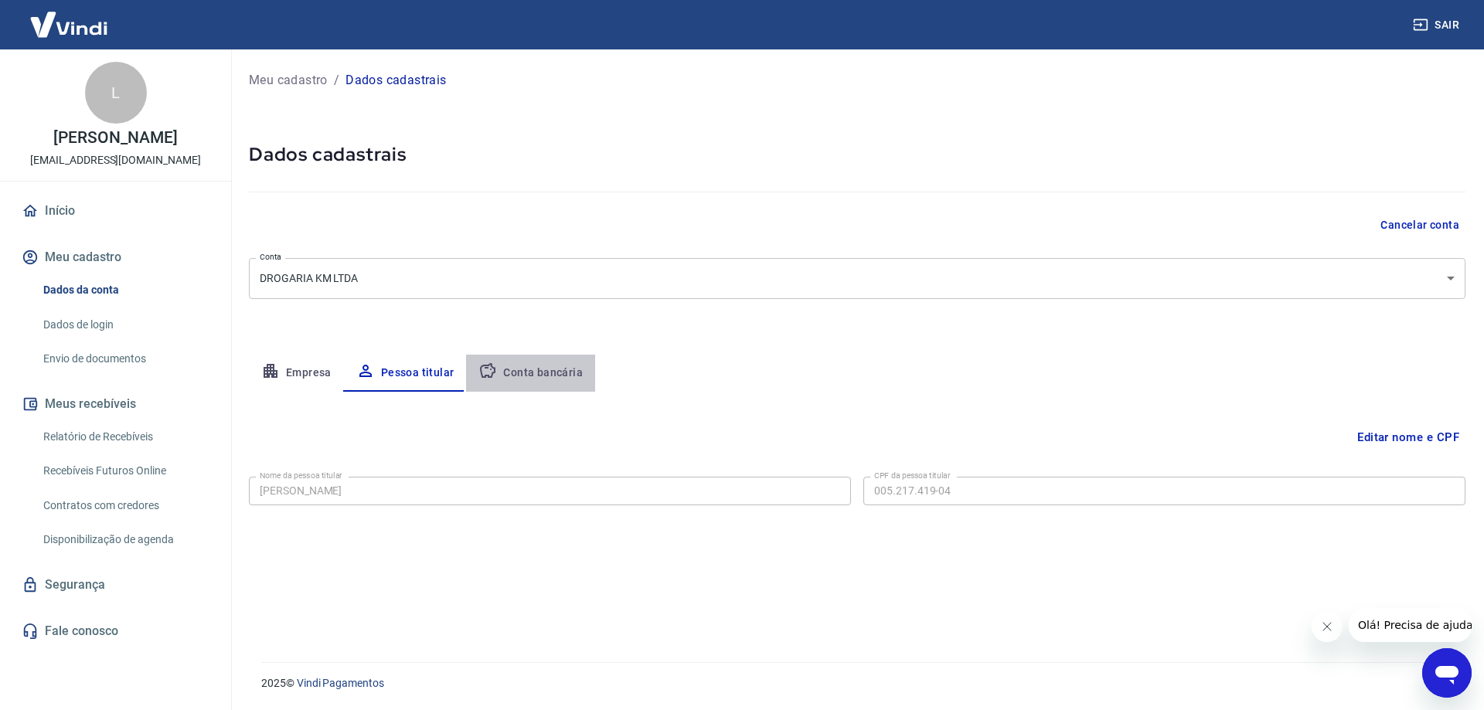
click at [537, 365] on button "Conta bancária" at bounding box center [530, 373] width 129 height 37
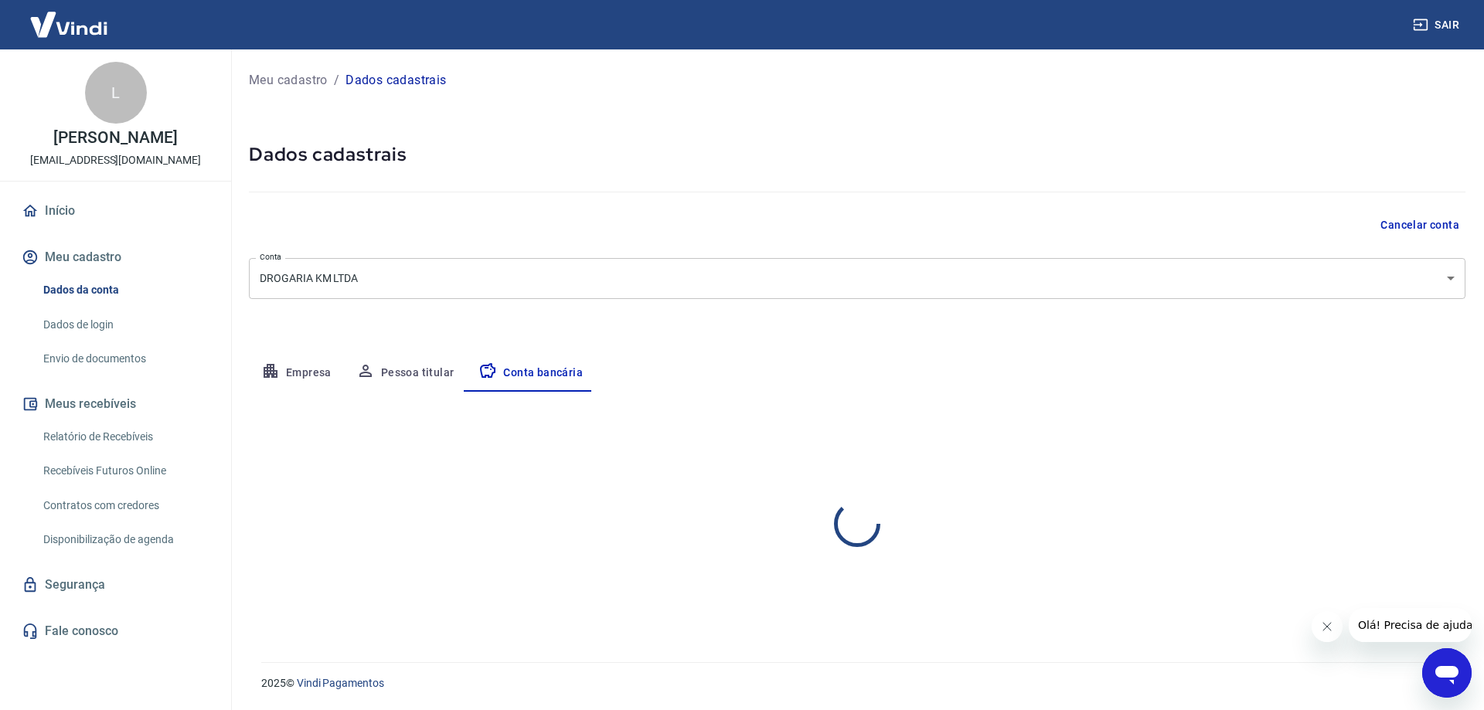
select select "1"
click at [1382, 435] on button "Editar conta bancária" at bounding box center [1400, 437] width 129 height 29
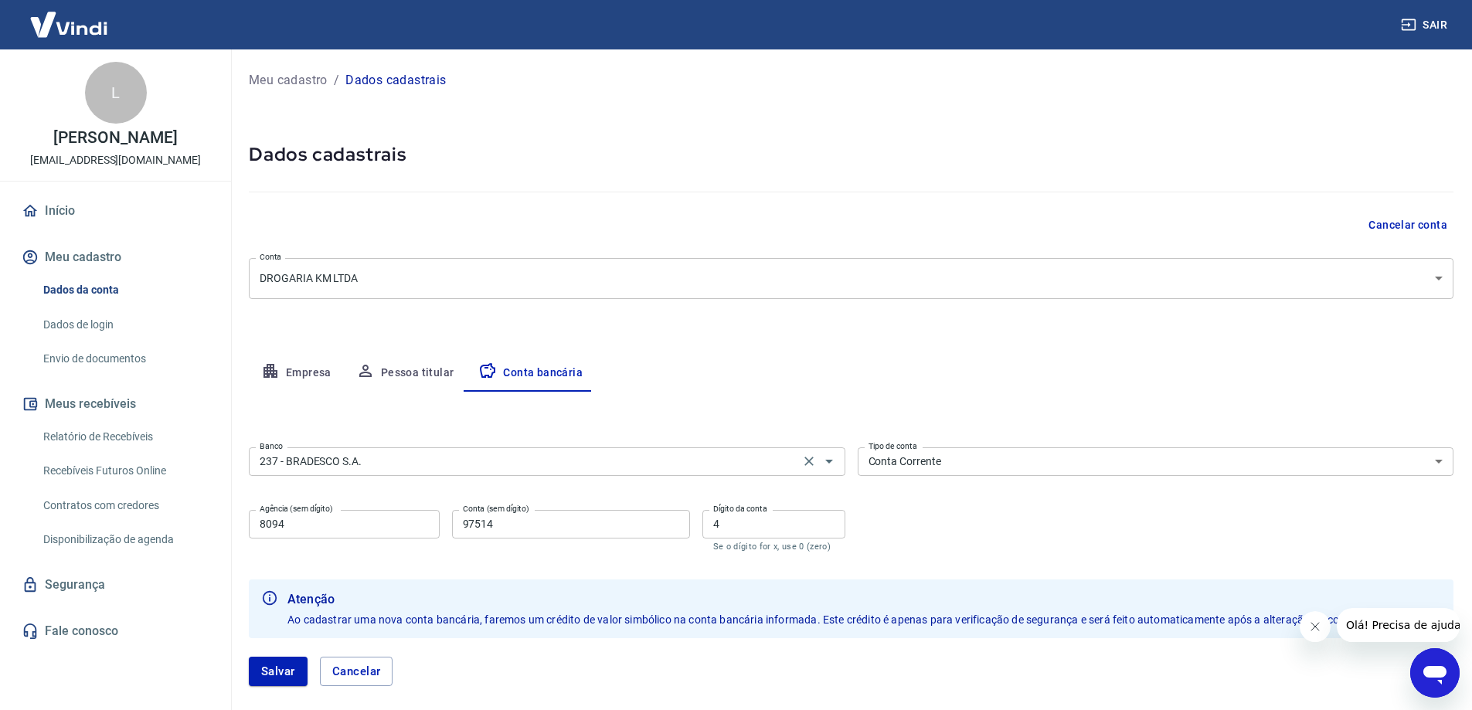
click at [394, 457] on input "237 - BRADESCO S.A." at bounding box center [524, 461] width 542 height 19
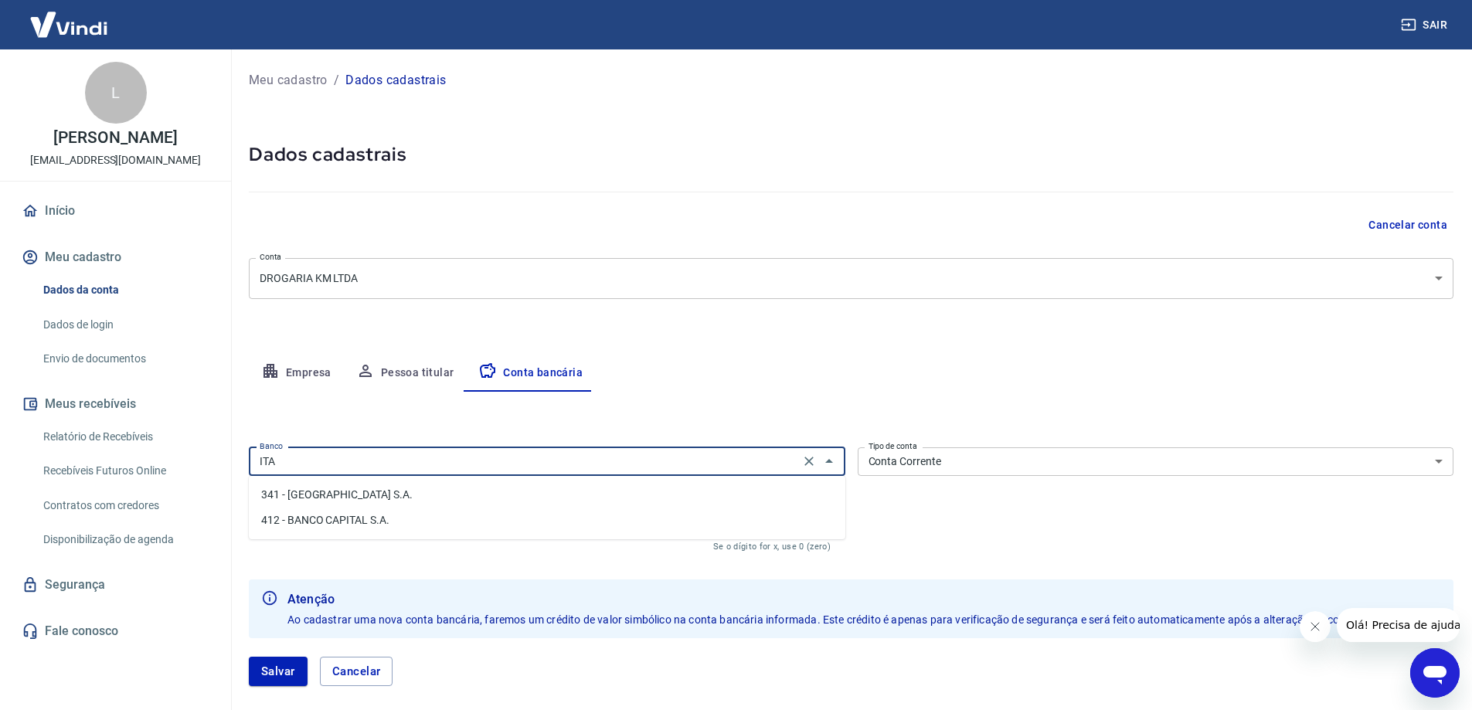
click at [365, 497] on li "341 - [GEOGRAPHIC_DATA] S.A." at bounding box center [547, 495] width 597 height 26
type input "341 - [GEOGRAPHIC_DATA] S.A."
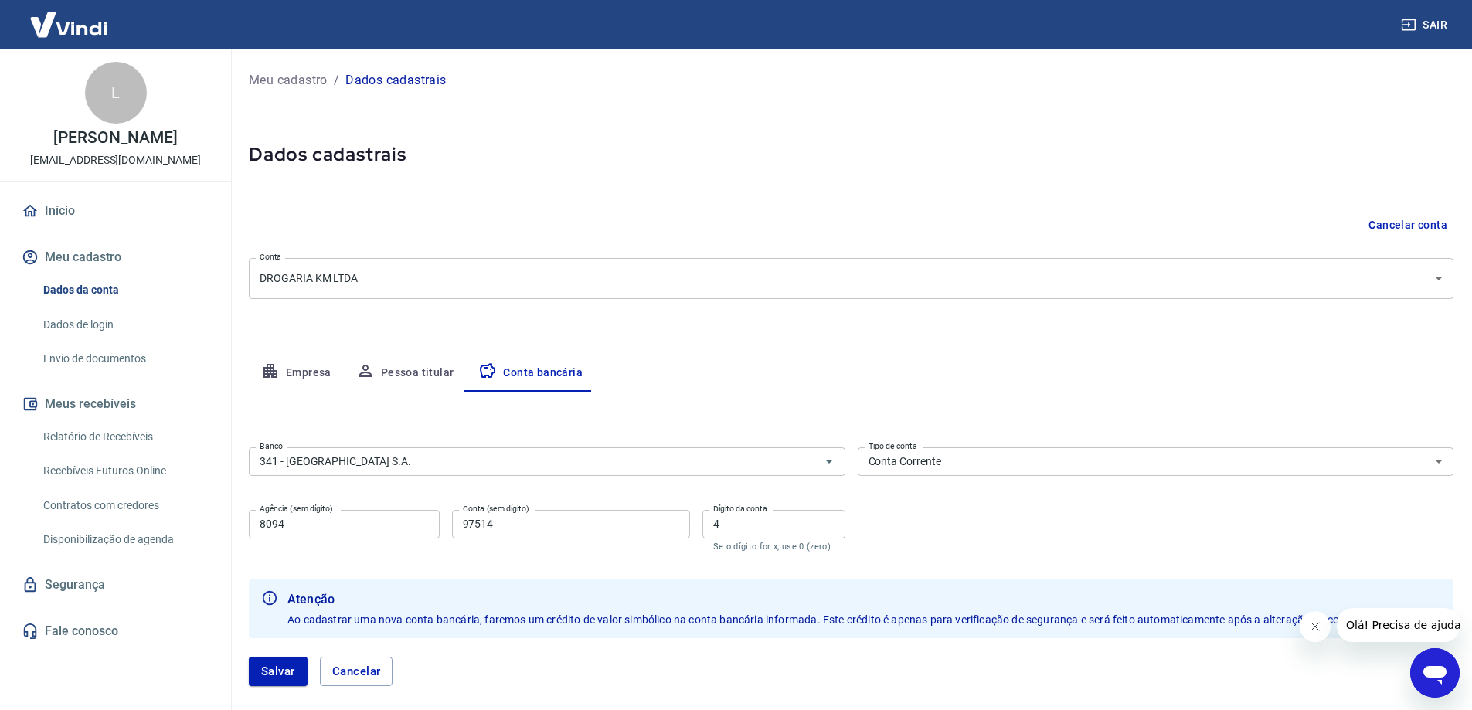
click at [769, 407] on div "Editar conta bancária Banco 341 - ITAÚ UNIBANCO S.A. Banco Tipo de conta Conta …" at bounding box center [851, 548] width 1205 height 313
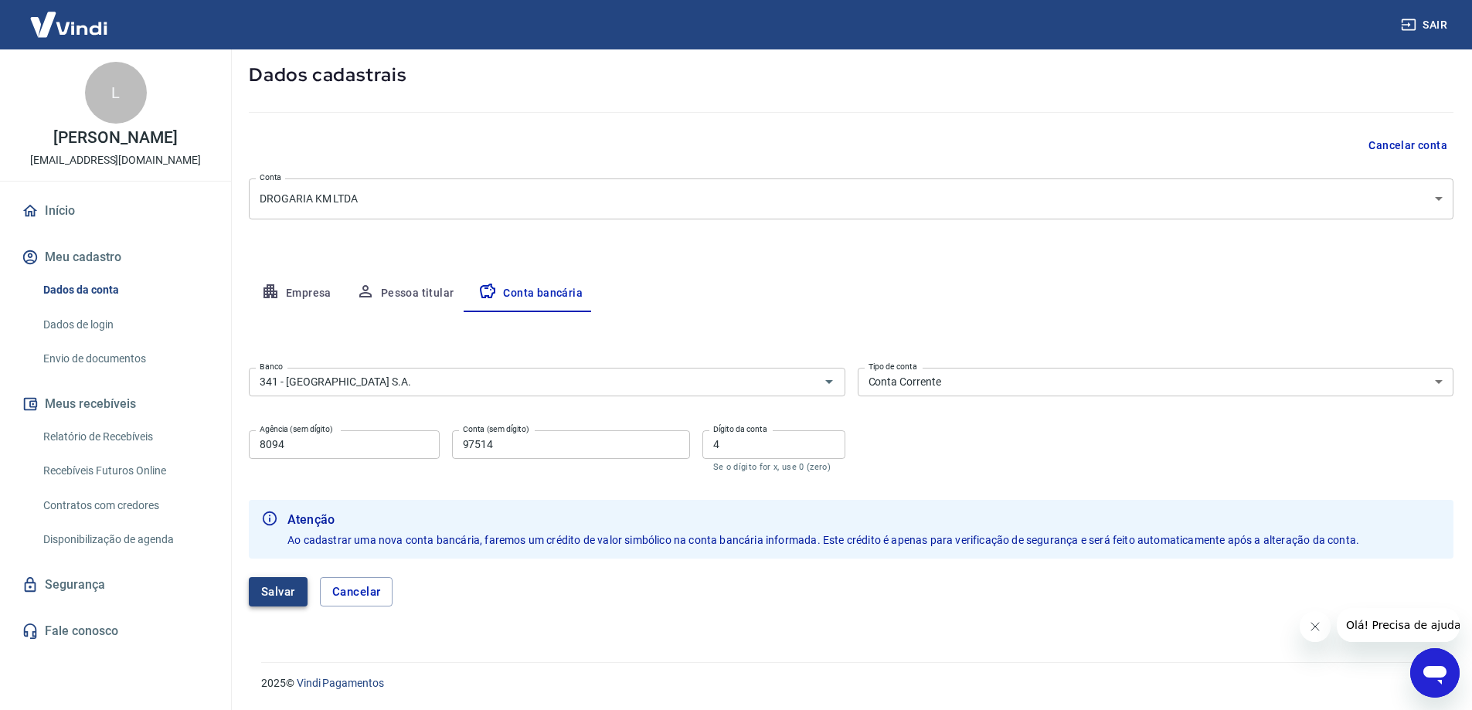
click at [262, 583] on button "Salvar" at bounding box center [278, 591] width 59 height 29
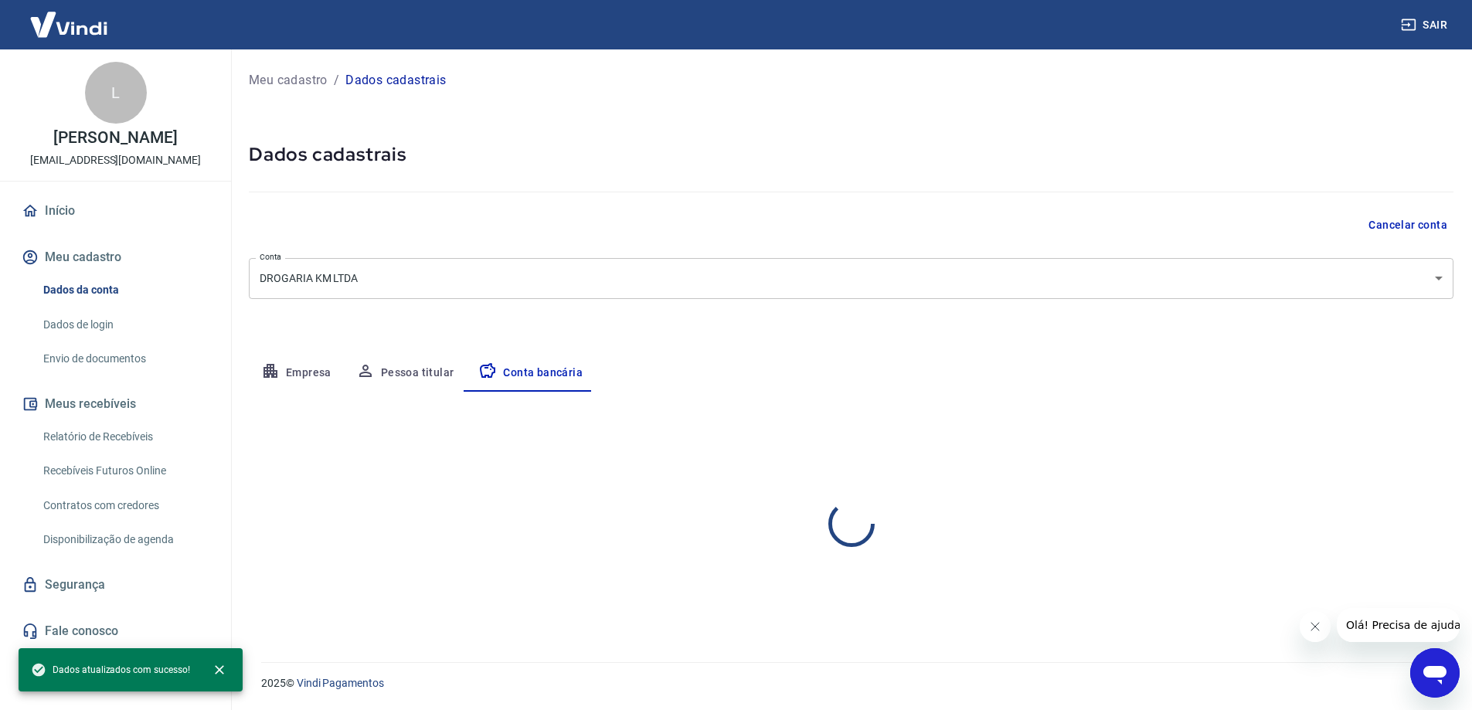
scroll to position [0, 0]
select select "1"
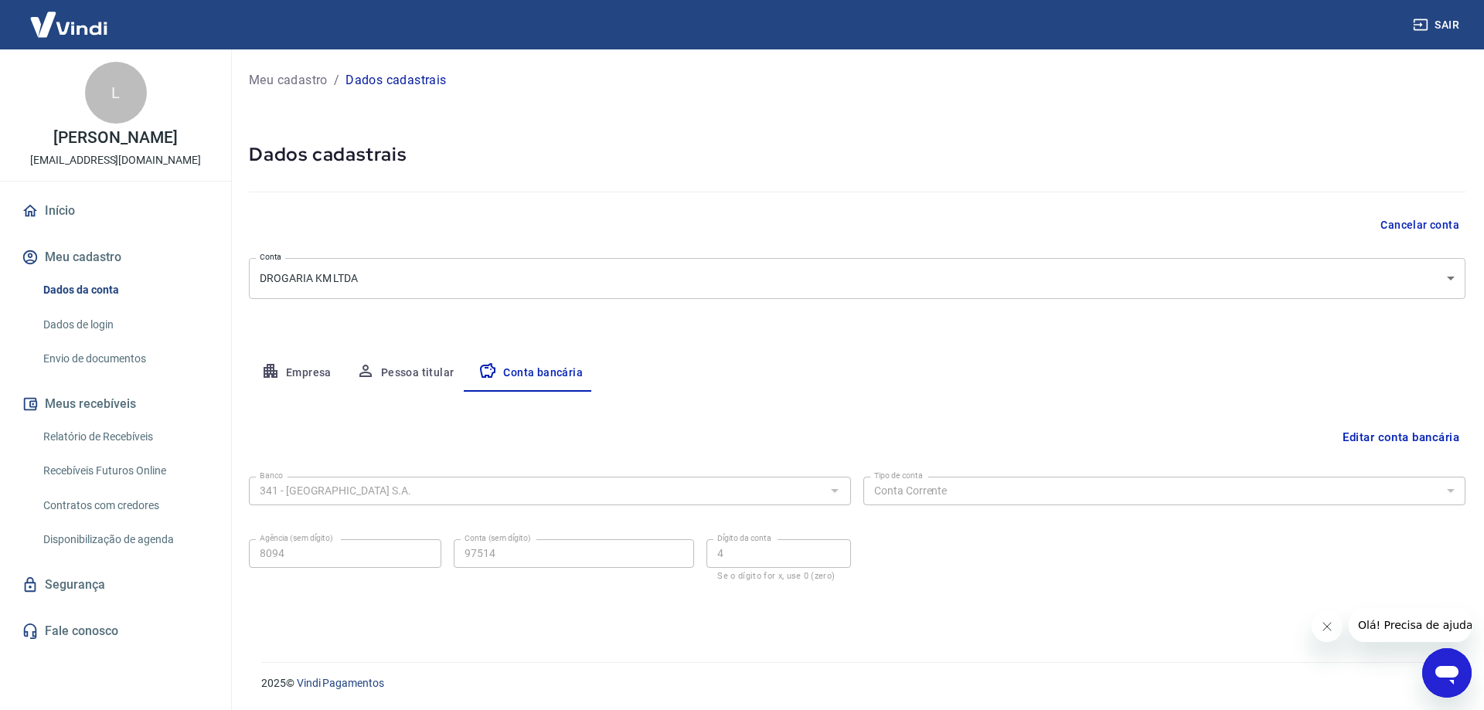
click at [122, 374] on link "Envio de documentos" at bounding box center [124, 359] width 175 height 32
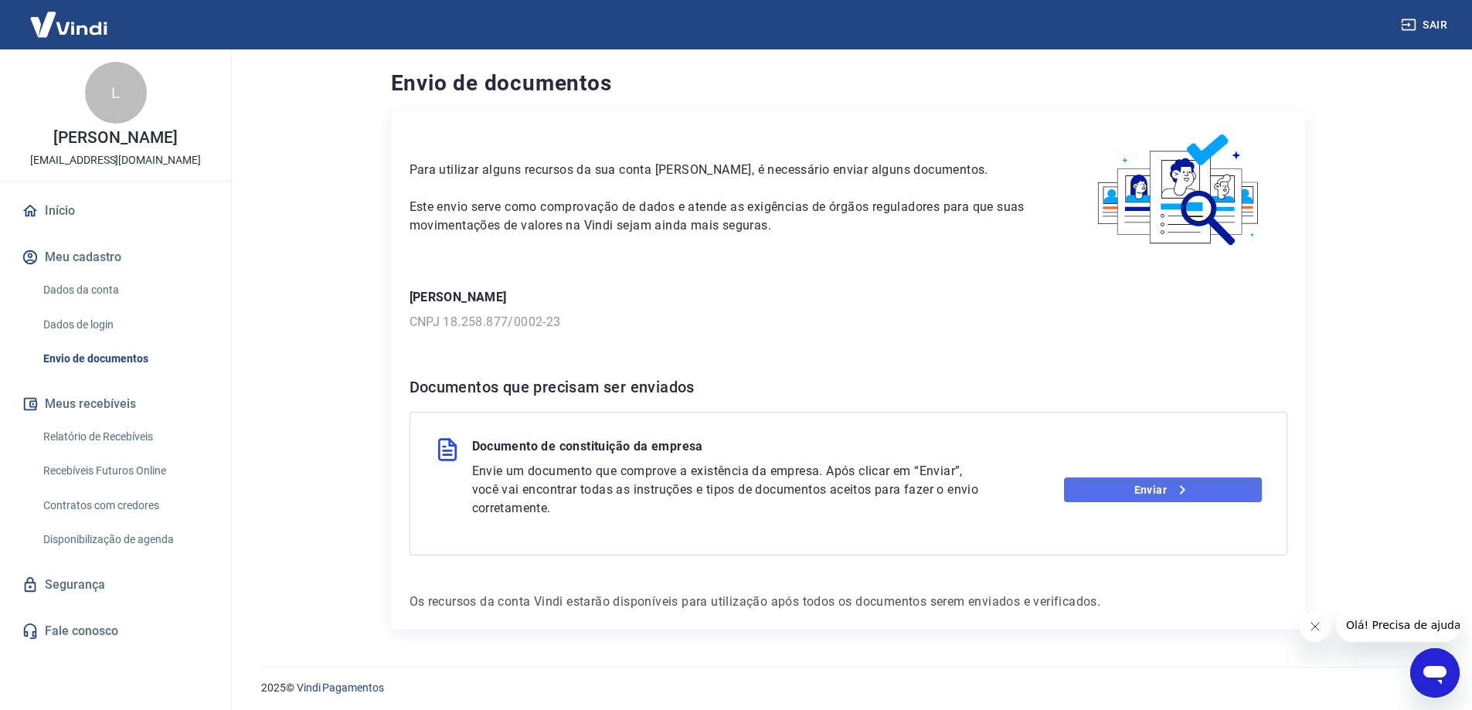
click at [1179, 489] on icon at bounding box center [1182, 490] width 19 height 19
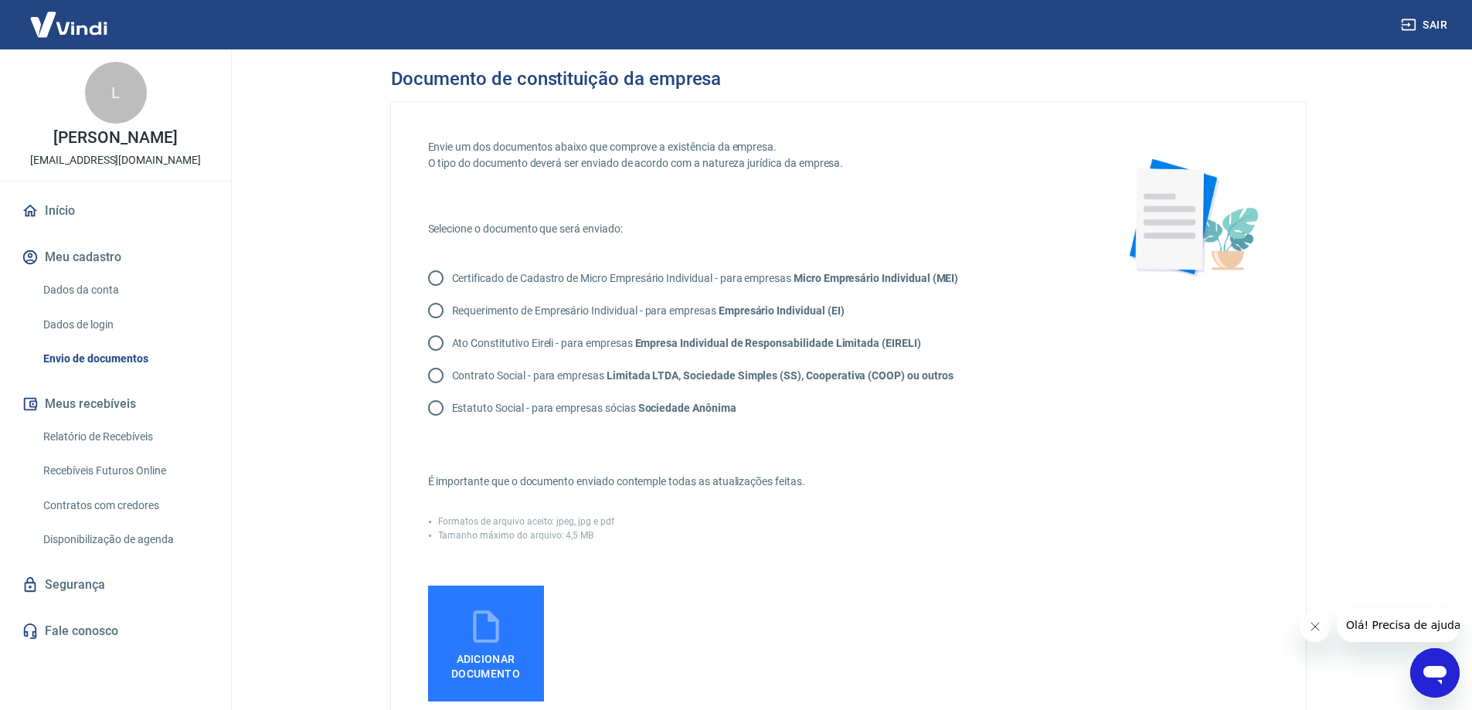
click at [915, 454] on div "Envie um dos documentos abaixo que comprove a existência da empresa. O tipo do …" at bounding box center [752, 442] width 649 height 607
click at [440, 376] on input "Contrato Social - para empresas Limitada LTDA, Sociedade Simples (SS), Cooperat…" at bounding box center [436, 375] width 32 height 32
radio input "true"
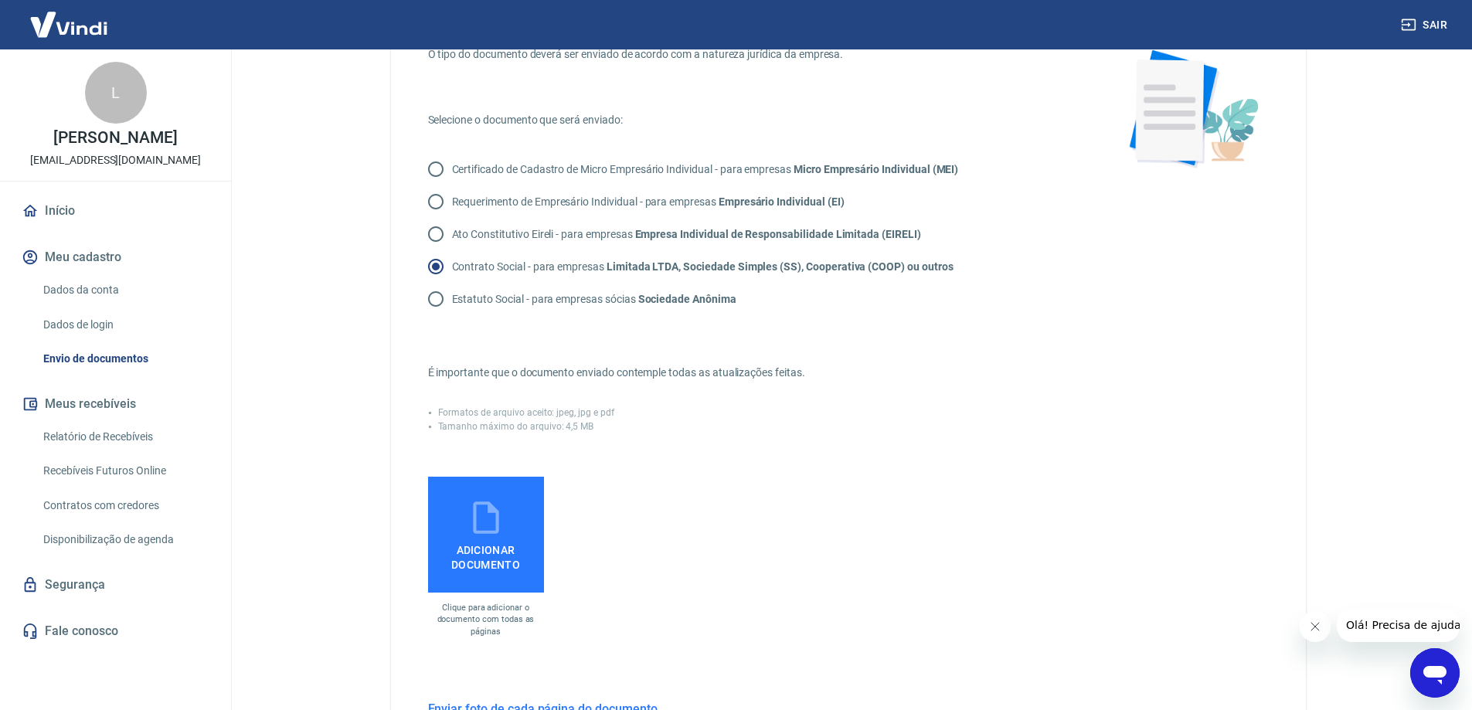
scroll to position [206, 0]
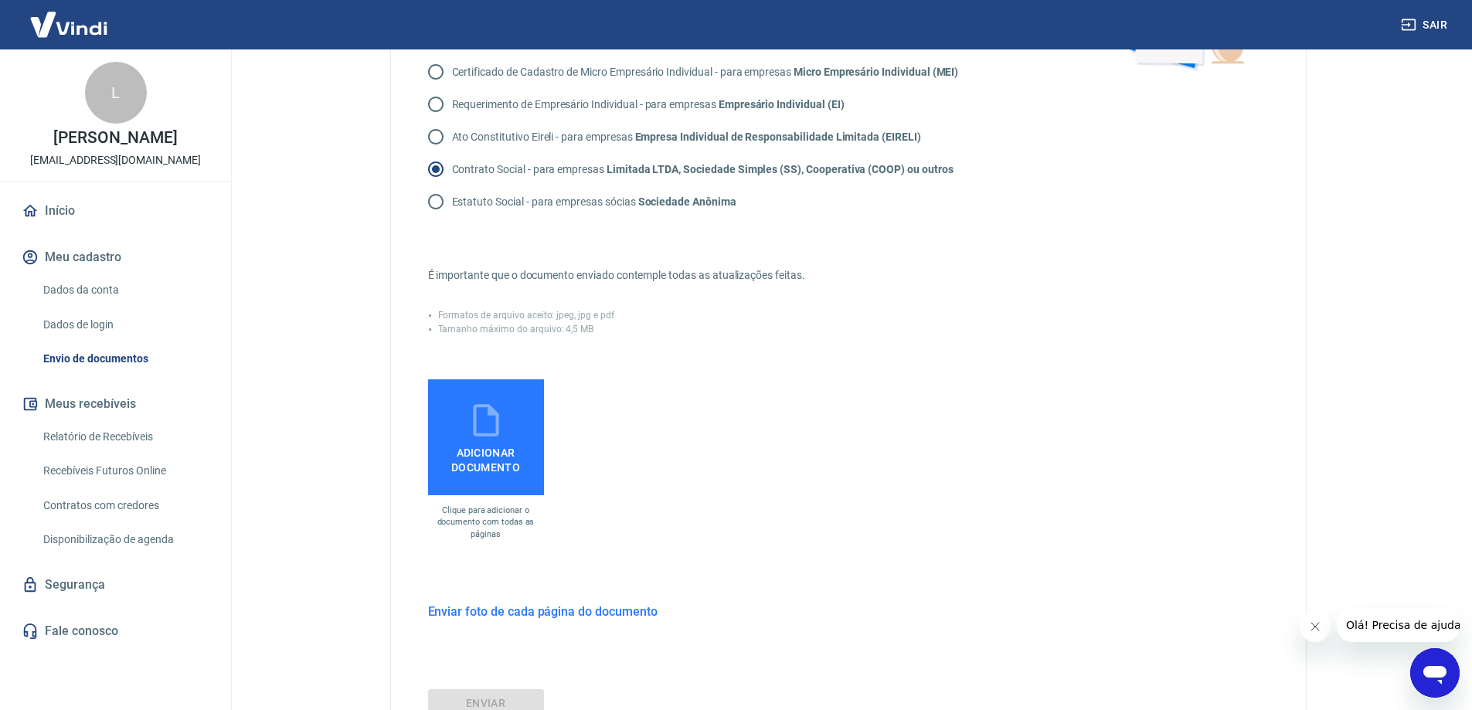
click at [515, 440] on span "Adicionar documento" at bounding box center [486, 457] width 104 height 35
click at [0, 0] on input "Adicionar documento" at bounding box center [0, 0] width 0 height 0
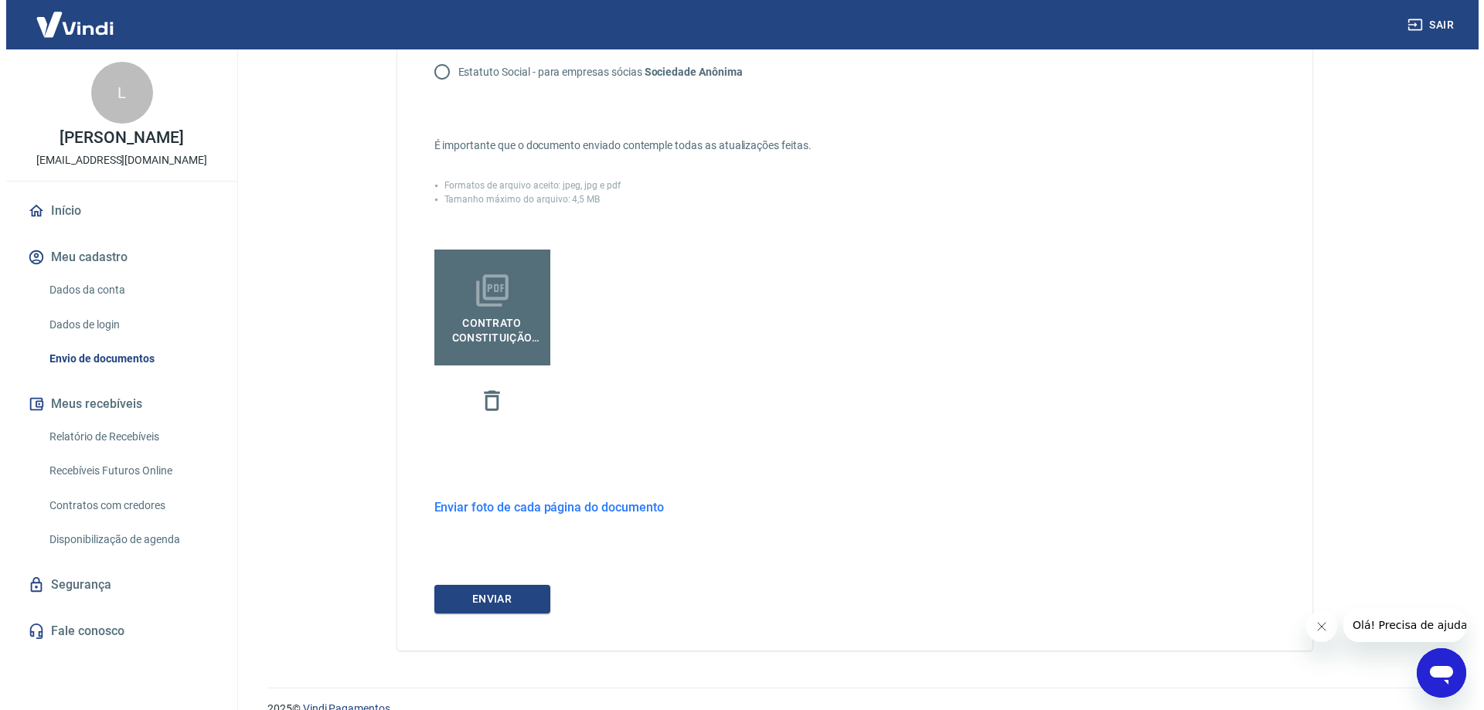
scroll to position [362, 0]
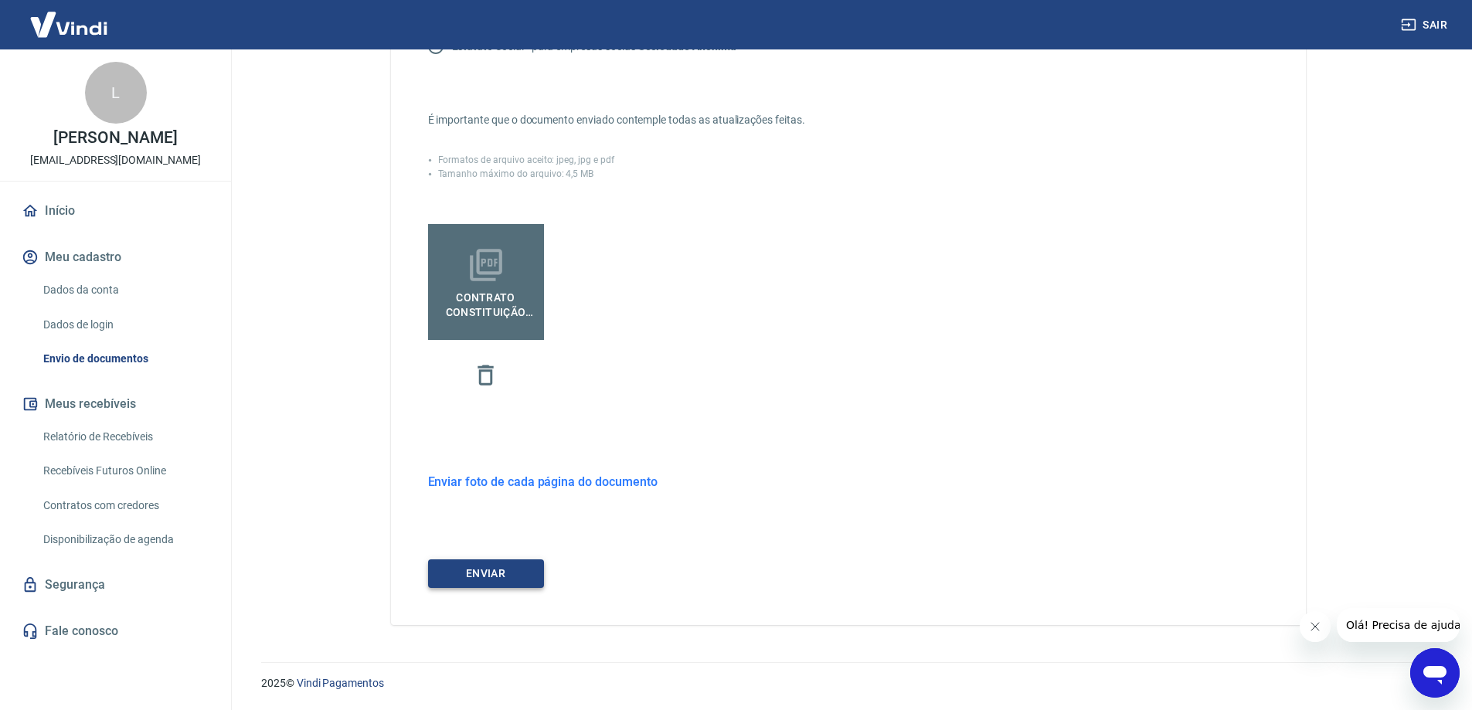
click at [510, 571] on button "ENVIAR" at bounding box center [486, 574] width 116 height 29
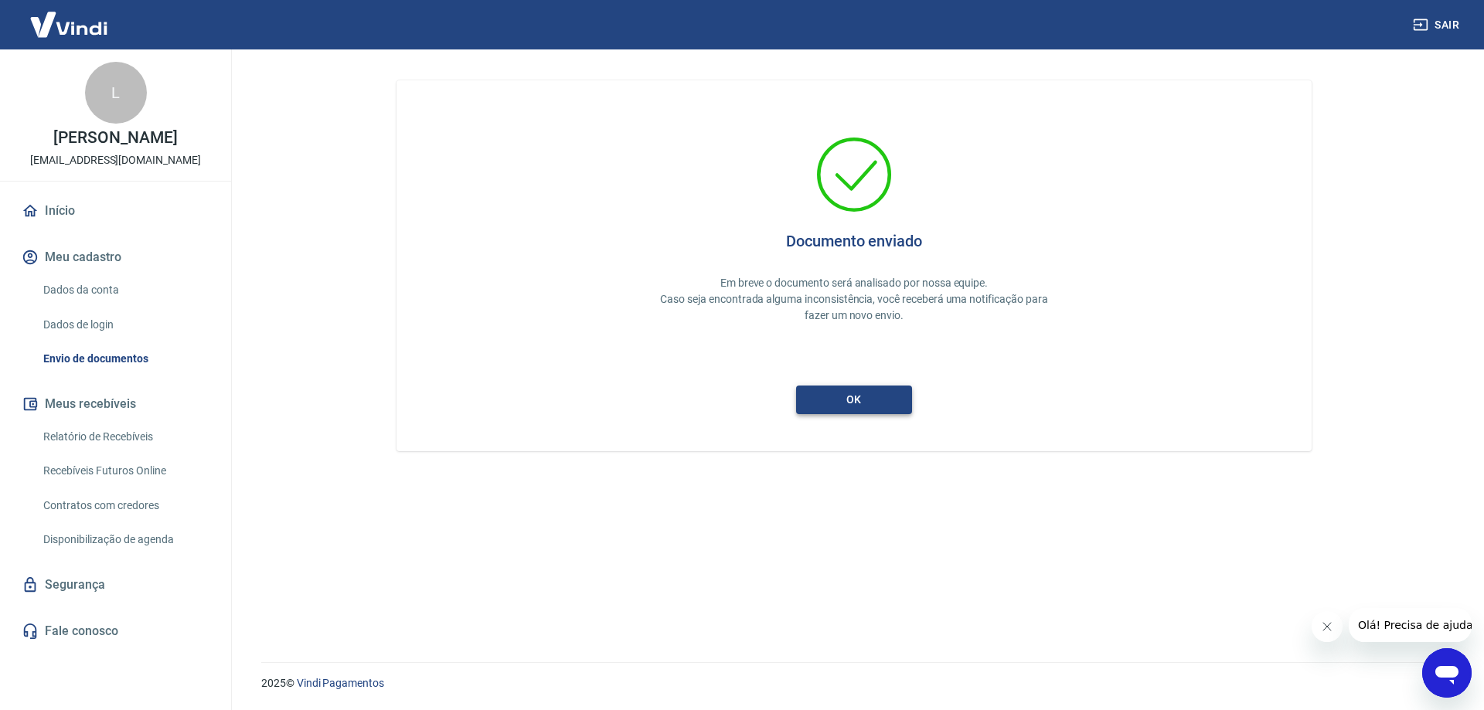
click at [856, 400] on button "ok" at bounding box center [854, 400] width 116 height 29
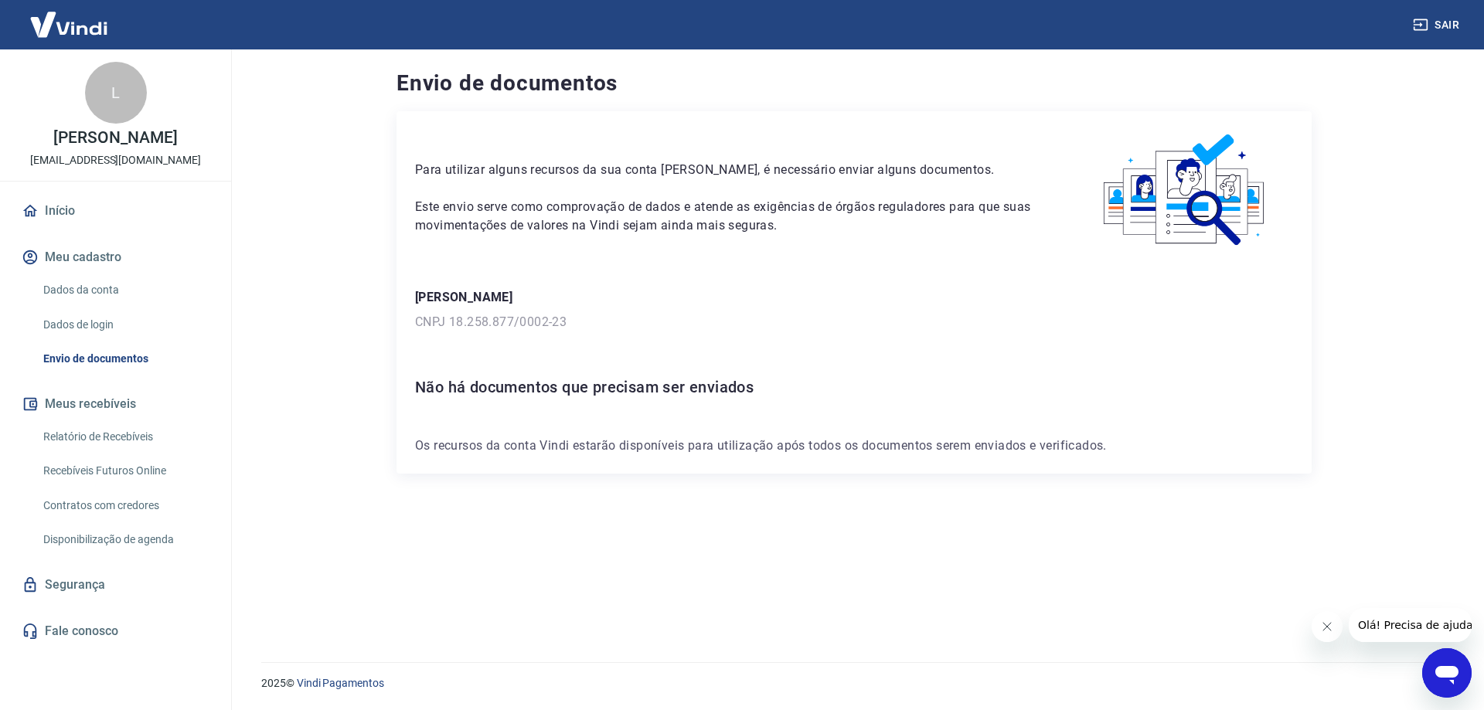
click at [104, 372] on link "Envio de documentos" at bounding box center [124, 359] width 175 height 32
click at [92, 273] on button "Meu cadastro" at bounding box center [116, 257] width 194 height 34
click at [78, 226] on link "Início" at bounding box center [116, 211] width 194 height 34
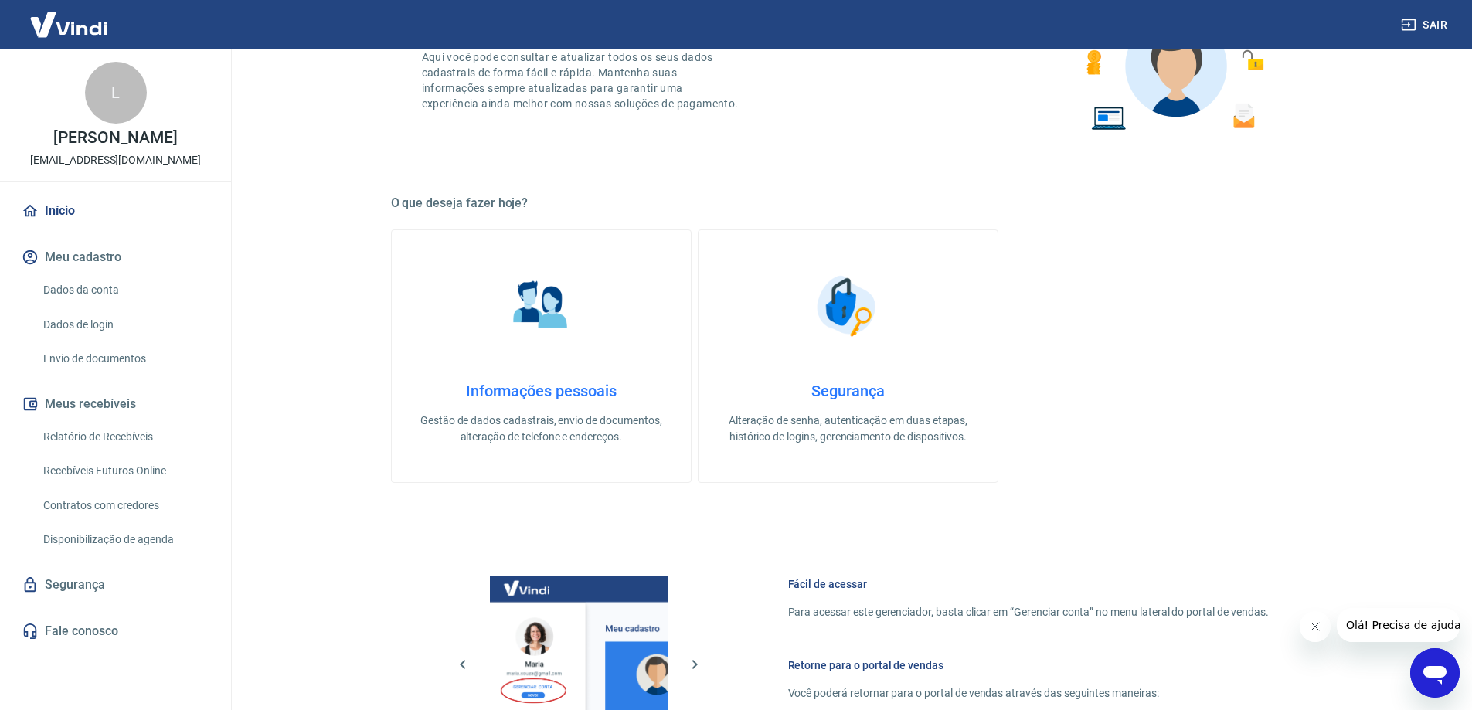
scroll to position [412, 0]
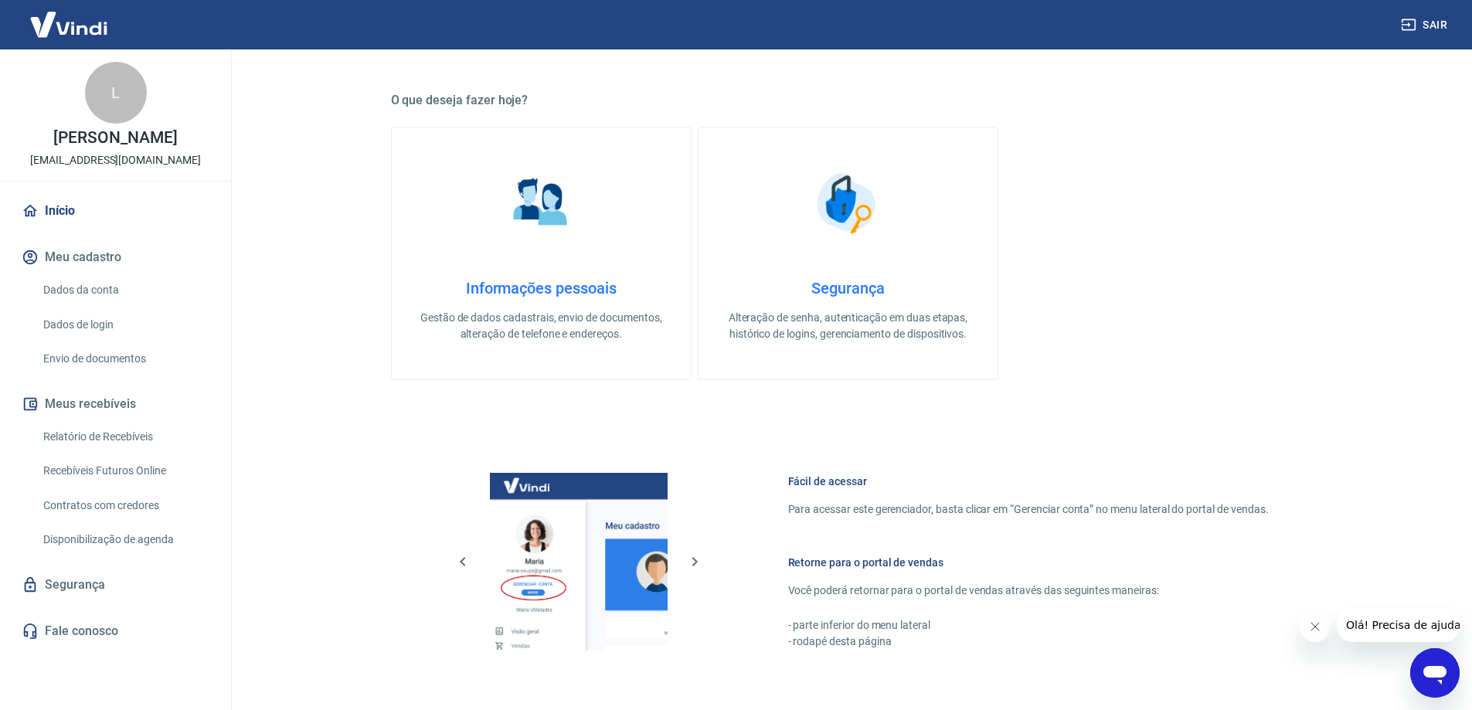
click at [136, 453] on link "Relatório de Recebíveis" at bounding box center [124, 437] width 175 height 32
